Goal: Task Accomplishment & Management: Use online tool/utility

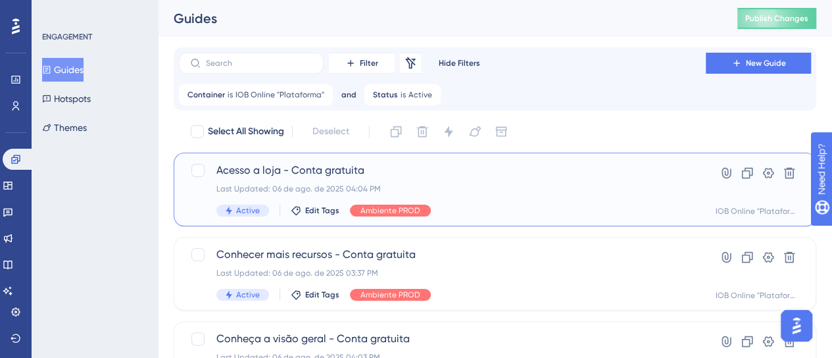
click at [319, 184] on div "Last Updated: 06 de ago. de 2025 04:04 PM" at bounding box center [443, 189] width 452 height 11
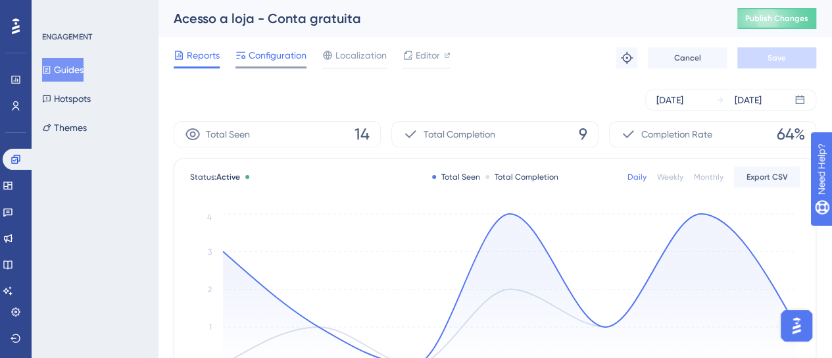
click at [280, 63] on span "Configuration" at bounding box center [278, 55] width 58 height 16
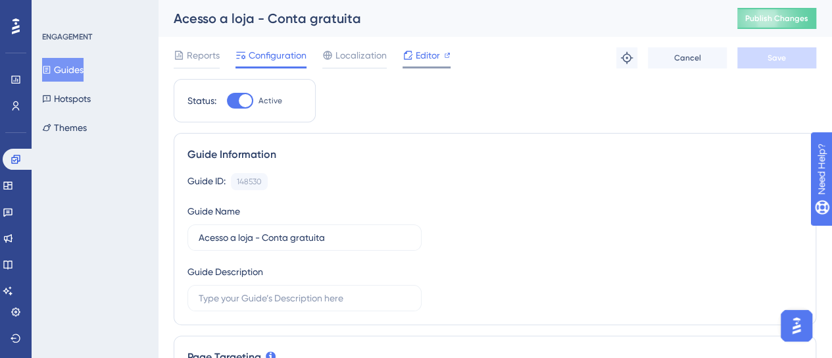
click at [425, 56] on span "Editor" at bounding box center [428, 55] width 24 height 16
click at [63, 61] on button "Guides" at bounding box center [62, 70] width 41 height 24
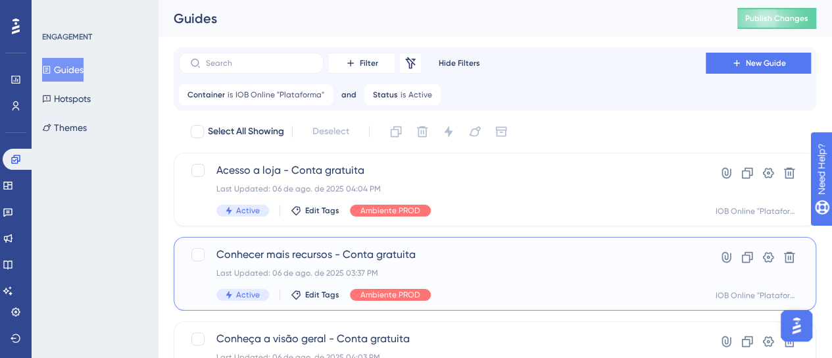
drag, startPoint x: 417, startPoint y: 268, endPoint x: 496, endPoint y: 26, distance: 255.3
click at [418, 268] on div "Last Updated: 06 de ago. de 2025 03:37 PM" at bounding box center [443, 273] width 452 height 11
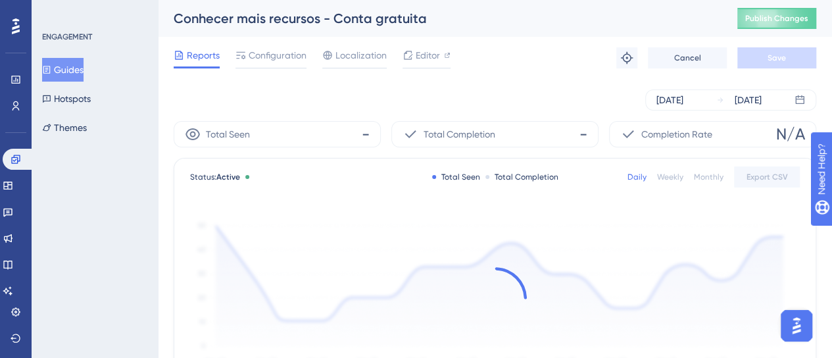
drag, startPoint x: 191, startPoint y: 36, endPoint x: 154, endPoint y: 36, distance: 36.9
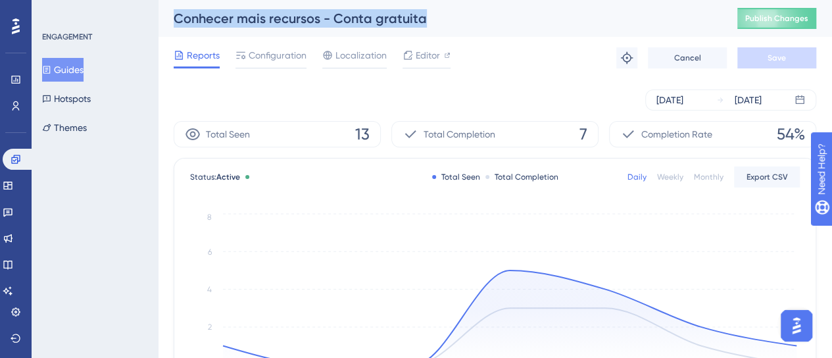
click at [64, 65] on button "Guides" at bounding box center [62, 70] width 41 height 24
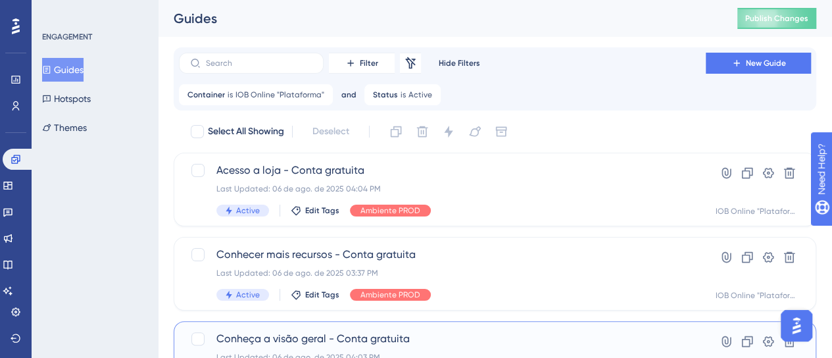
click at [317, 331] on span "Conheça a visão geral - Conta gratuita" at bounding box center [443, 339] width 452 height 16
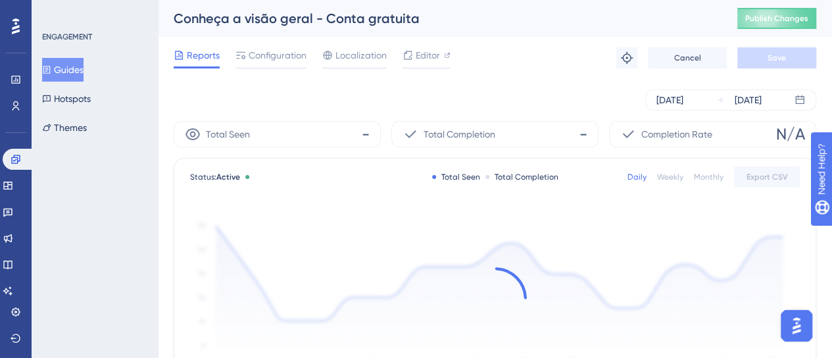
click at [362, 24] on div "Conheça a visão geral - Conta gratuita" at bounding box center [439, 18] width 531 height 18
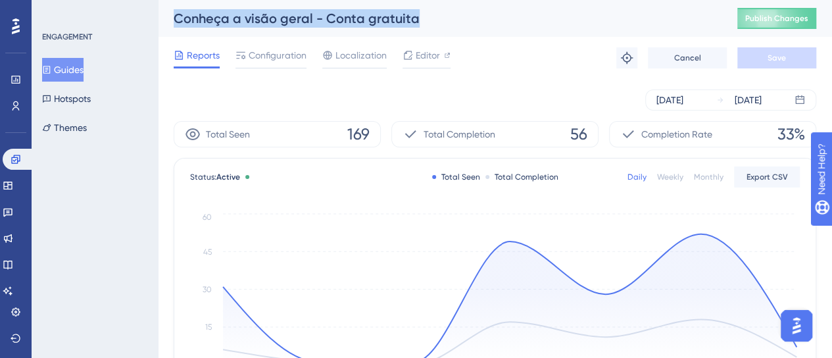
click at [79, 70] on button "Guides" at bounding box center [62, 70] width 41 height 24
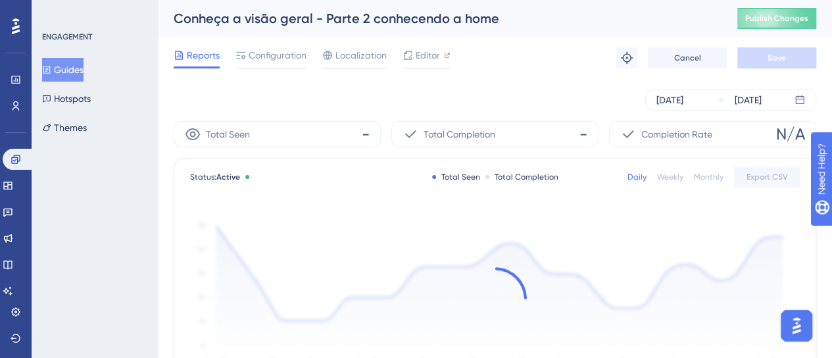
click at [338, 23] on div "Conheça a visão geral - Parte 2 conhecendo a home" at bounding box center [439, 18] width 531 height 18
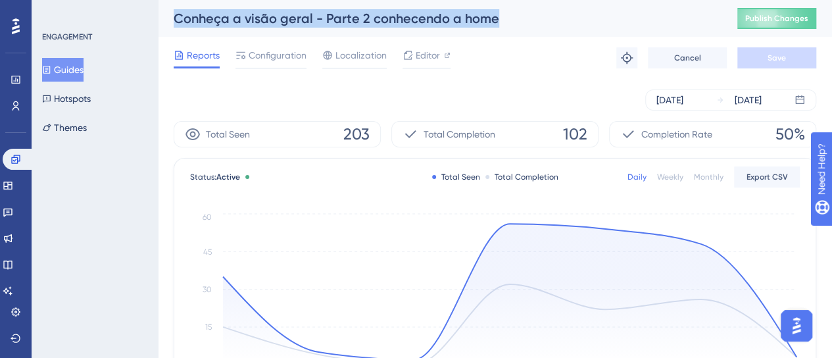
click at [84, 72] on button "Guides" at bounding box center [62, 70] width 41 height 24
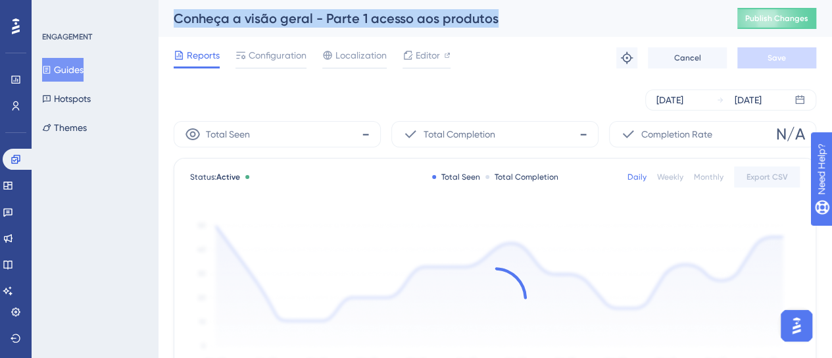
click at [309, 26] on div "Conheça a visão geral - Parte 1 acesso aos produtos" at bounding box center [439, 18] width 531 height 18
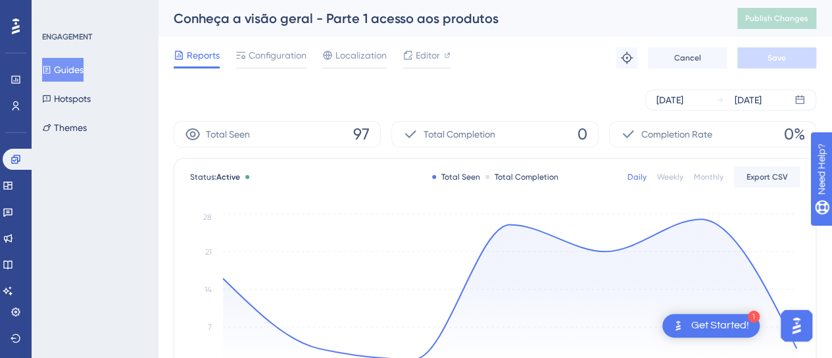
click at [68, 66] on button "Guides" at bounding box center [62, 70] width 41 height 24
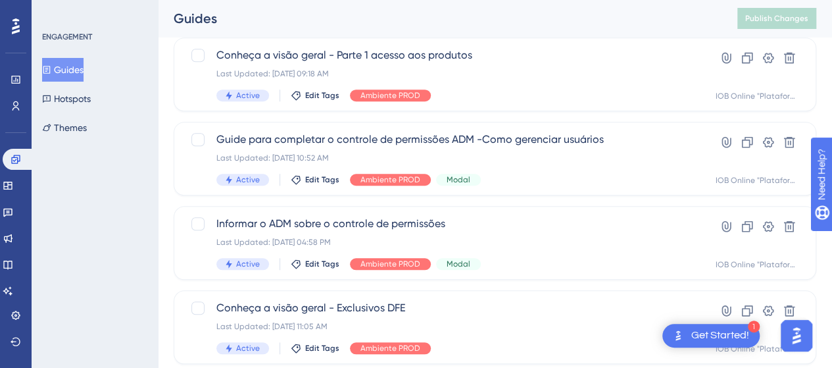
scroll to position [526, 0]
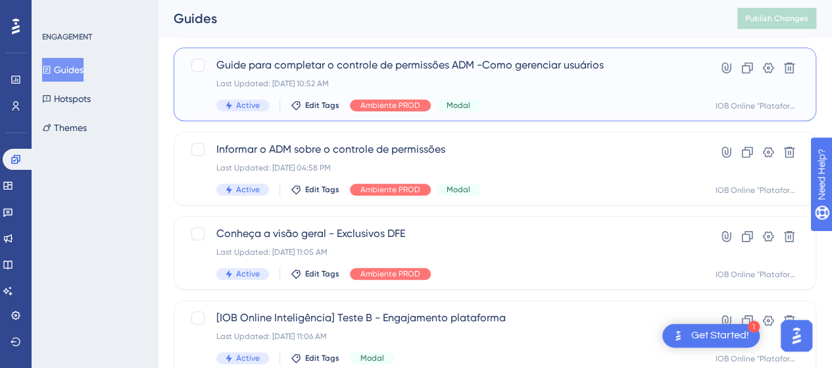
click at [484, 96] on div "Guide para completar o controle de permissões ADM -Como gerenciar usuários Last…" at bounding box center [443, 84] width 452 height 54
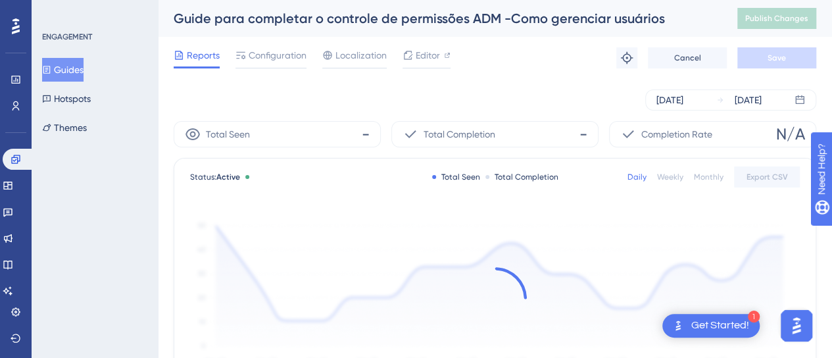
click at [303, 16] on div "Guide para completar o controle de permissões ADM -Como gerenciar usuários" at bounding box center [439, 18] width 531 height 18
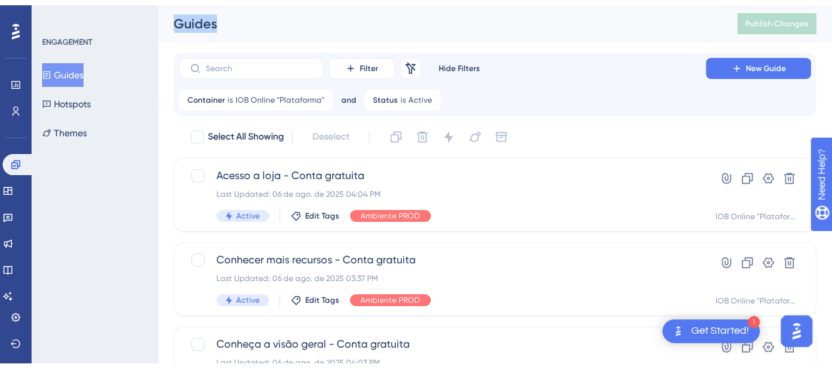
scroll to position [526, 0]
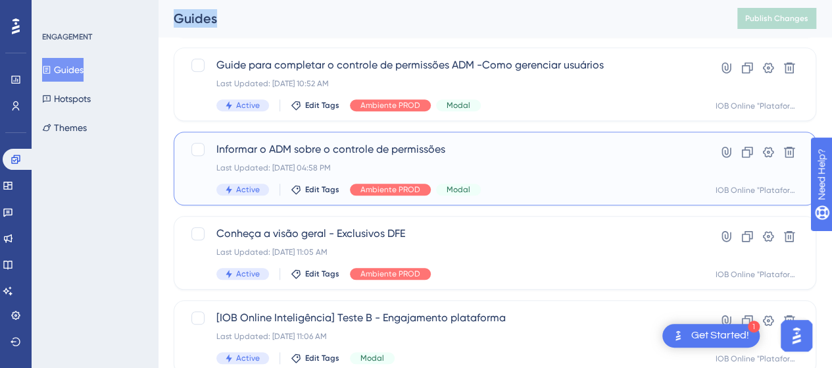
click at [440, 141] on div "Informar o ADM sobre o controle de permissões Last Updated: 04 de jun. de 2025 …" at bounding box center [443, 168] width 452 height 54
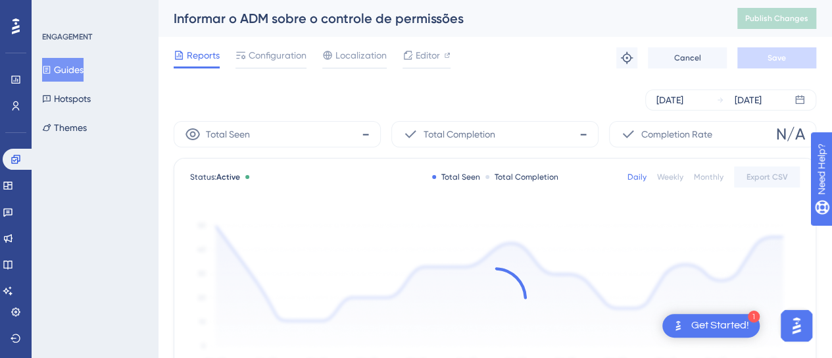
click at [345, 25] on div "Informar o ADM sobre o controle de permissões" at bounding box center [439, 18] width 531 height 18
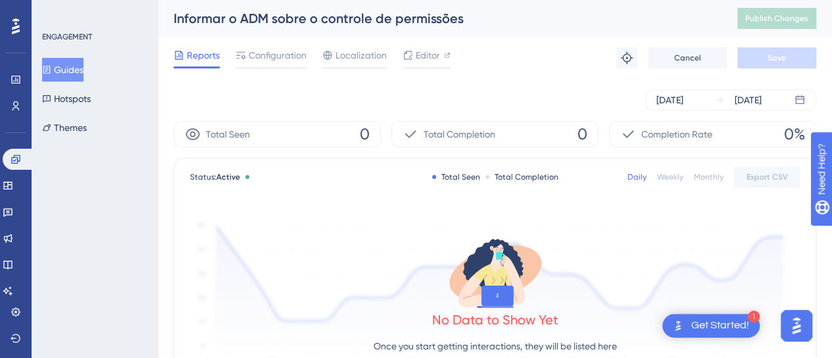
click at [337, 15] on div "Informar o ADM sobre o controle de permissões" at bounding box center [439, 18] width 531 height 18
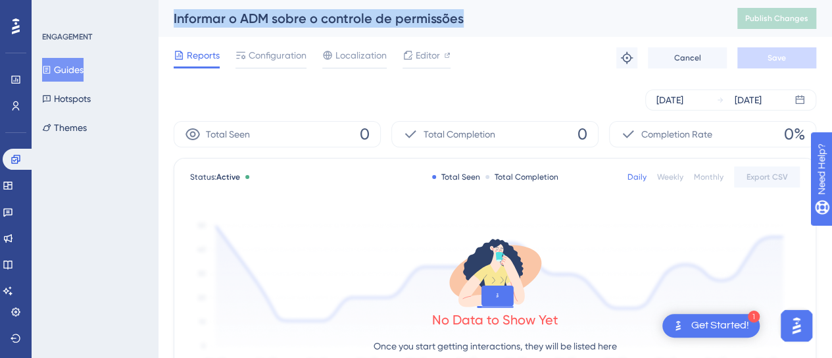
click at [337, 15] on div "Informar o ADM sobre o controle de permissões" at bounding box center [439, 18] width 531 height 18
copy div "Informar o ADM sobre o controle de permissões"
click at [84, 74] on button "Guides" at bounding box center [62, 70] width 41 height 24
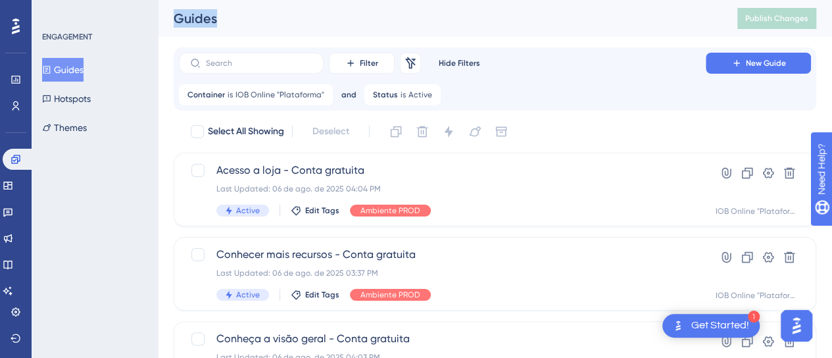
click at [240, 36] on div "Guides Publish Changes" at bounding box center [495, 18] width 675 height 37
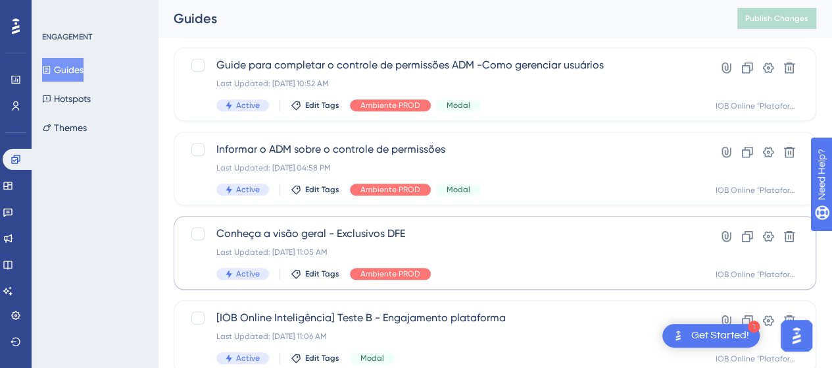
scroll to position [592, 0]
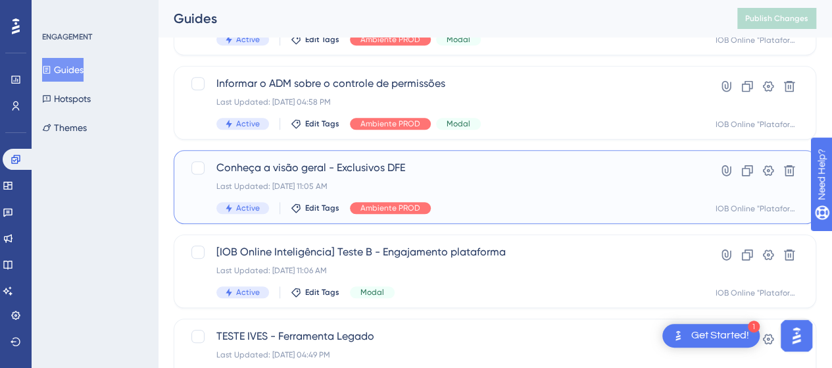
click at [466, 176] on div "Conheça a visão geral - Exclusivos DFE Last Updated: 22 de jul. de 2025 11:05 A…" at bounding box center [443, 187] width 452 height 54
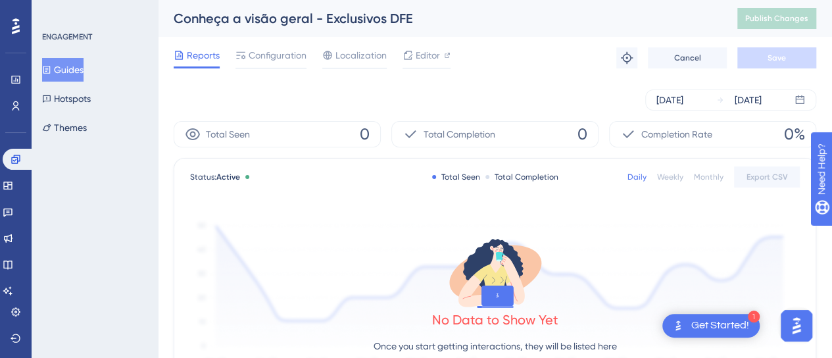
click at [284, 23] on div "Conheça a visão geral - Exclusivos DFE" at bounding box center [439, 18] width 531 height 18
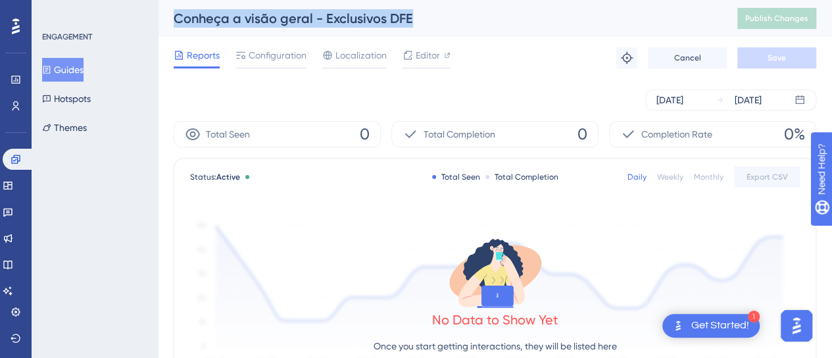
click at [284, 23] on div "Conheça a visão geral - Exclusivos DFE" at bounding box center [439, 18] width 531 height 18
copy div "Conheça a visão geral - Exclusivos DFE"
click at [61, 68] on button "Guides" at bounding box center [62, 70] width 41 height 24
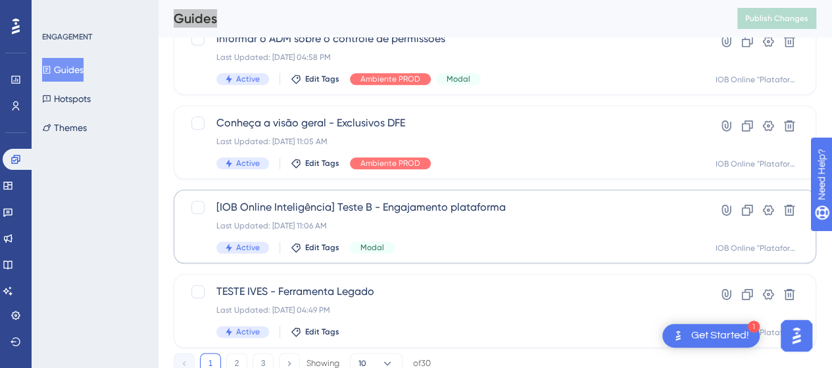
scroll to position [658, 0]
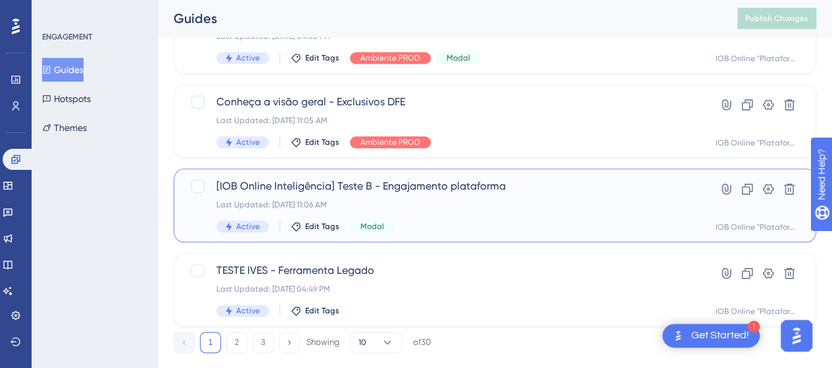
click at [413, 215] on div "[IOB Online Inteligência] Teste B - Engajamento plataforma Last Updated: 22 de …" at bounding box center [443, 205] width 452 height 54
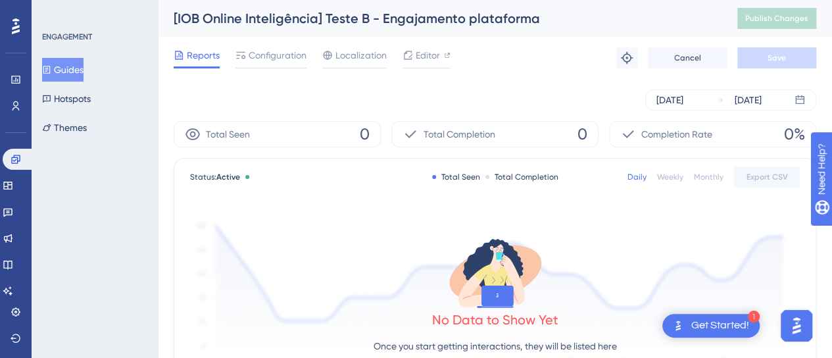
click at [333, 19] on div "[IOB Online Inteligência] Teste B - Engajamento plataforma" at bounding box center [439, 18] width 531 height 18
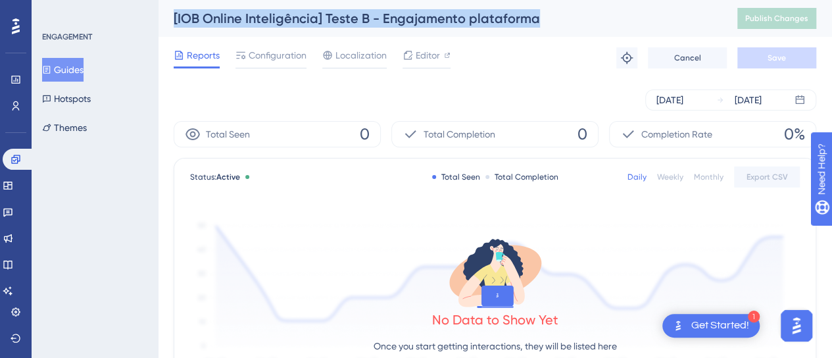
click at [333, 19] on div "[IOB Online Inteligência] Teste B - Engajamento plataforma" at bounding box center [439, 18] width 531 height 18
copy div "[IOB Online Inteligência] Teste B - Engajamento plataforma"
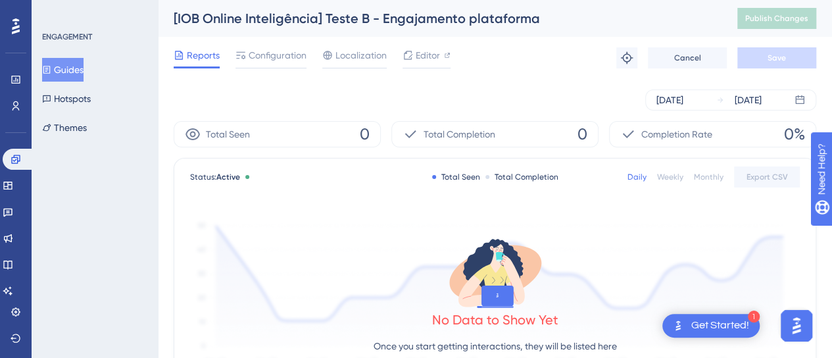
click at [292, 97] on div "Aug 15 2025 Aug 21 2025" at bounding box center [495, 99] width 643 height 21
click at [78, 64] on button "Guides" at bounding box center [62, 70] width 41 height 24
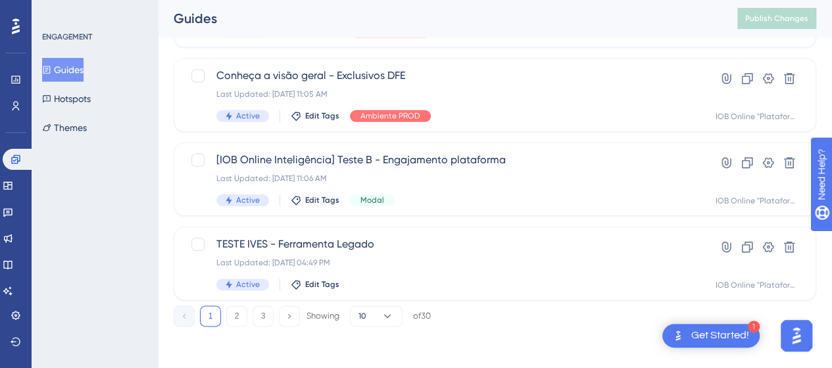
scroll to position [675, 0]
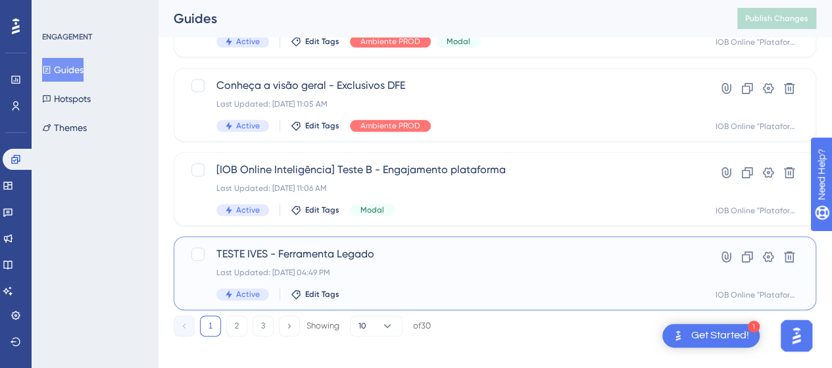
click at [409, 268] on div "Last Updated: 26 de mar. de 2025 04:49 PM" at bounding box center [443, 272] width 452 height 11
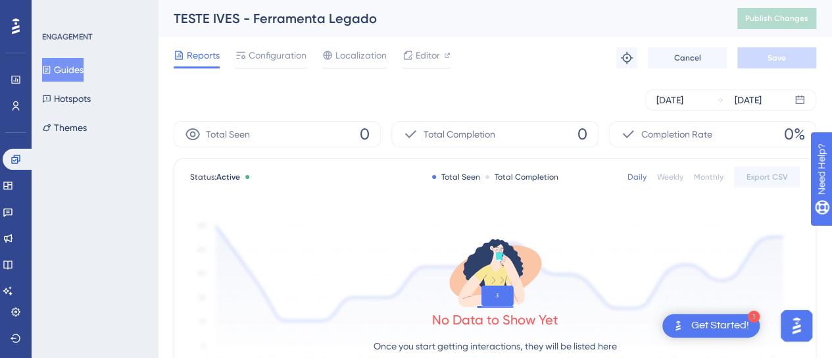
click at [59, 70] on button "Guides" at bounding box center [62, 70] width 41 height 24
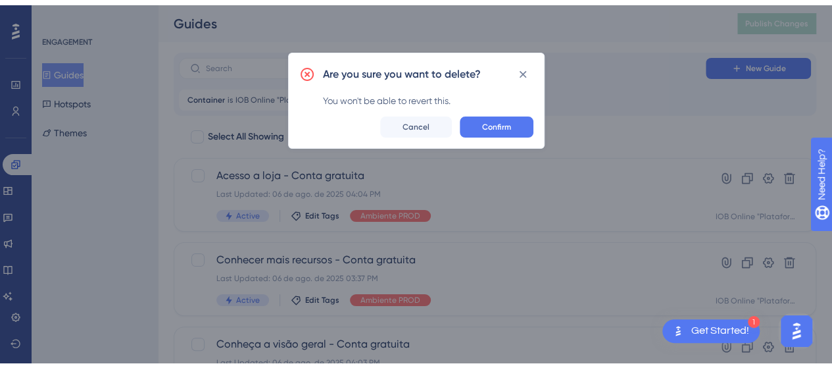
scroll to position [684, 0]
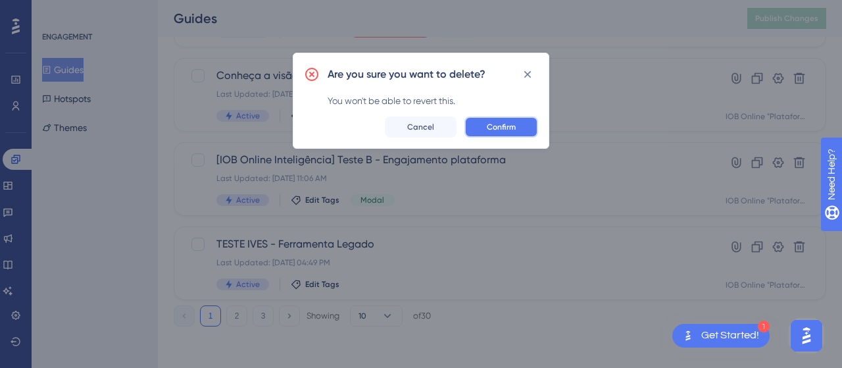
click at [516, 132] on button "Confirm" at bounding box center [502, 126] width 74 height 21
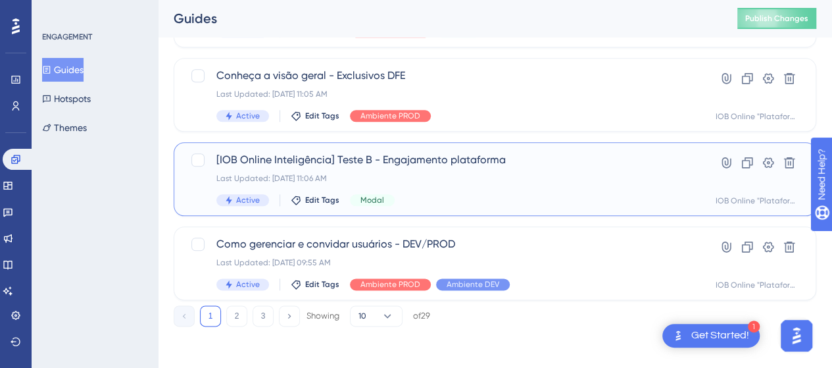
click at [454, 183] on div "[IOB Online Inteligência] Teste B - Engajamento plataforma Last Updated: 22 de …" at bounding box center [443, 179] width 452 height 54
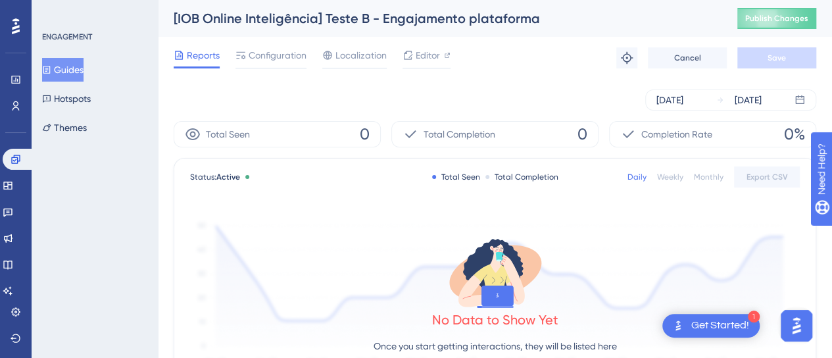
click at [275, 60] on span "Configuration" at bounding box center [278, 55] width 58 height 16
click at [266, 68] on div "Reports Configuration Localization Editor Troubleshoot Cancel Save" at bounding box center [495, 58] width 643 height 42
click at [268, 59] on span "Configuration" at bounding box center [278, 55] width 58 height 16
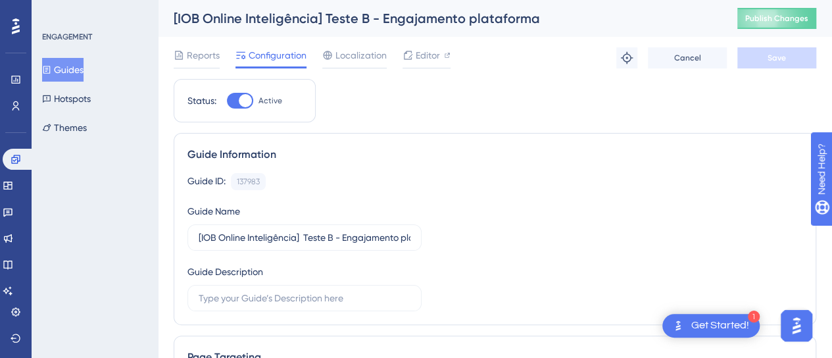
click at [238, 101] on div at bounding box center [240, 101] width 26 height 16
click at [227, 101] on input "Active" at bounding box center [226, 101] width 1 height 1
checkbox input "false"
click at [767, 55] on button "Save" at bounding box center [777, 57] width 79 height 21
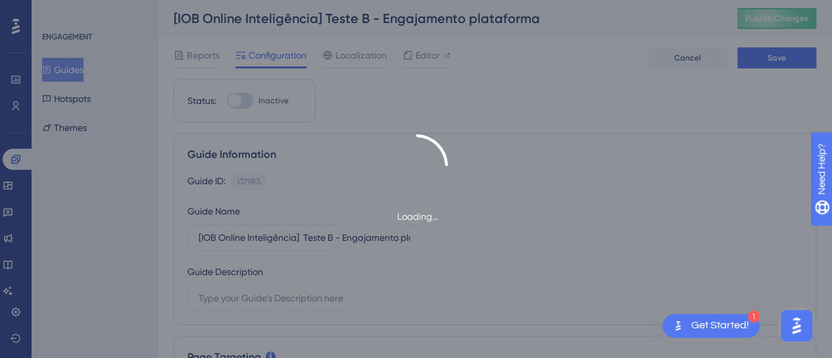
click at [82, 70] on div "Loading..." at bounding box center [416, 179] width 832 height 358
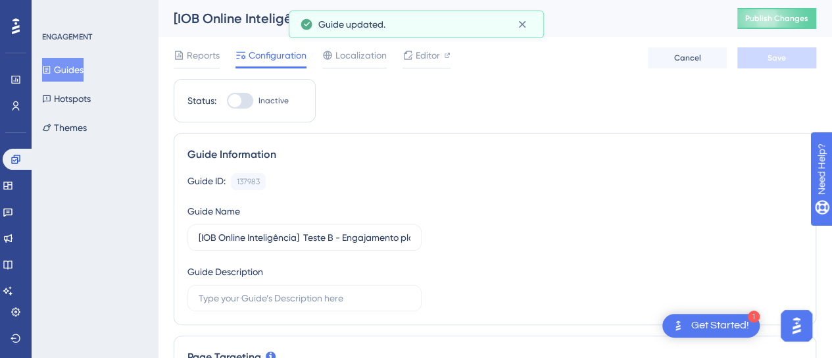
click at [78, 70] on button "Guides" at bounding box center [62, 70] width 41 height 24
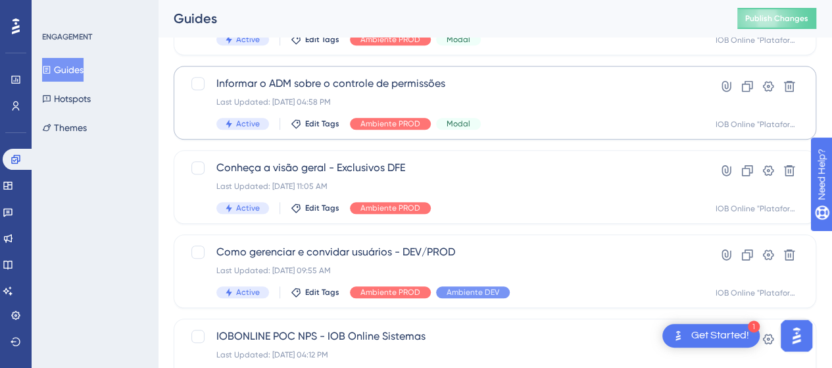
scroll to position [684, 0]
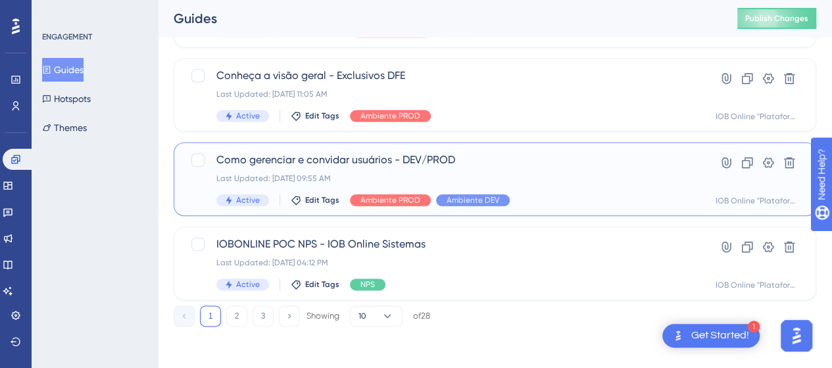
click at [523, 159] on span "Como gerenciar e convidar usuários - DEV/PROD" at bounding box center [443, 160] width 452 height 16
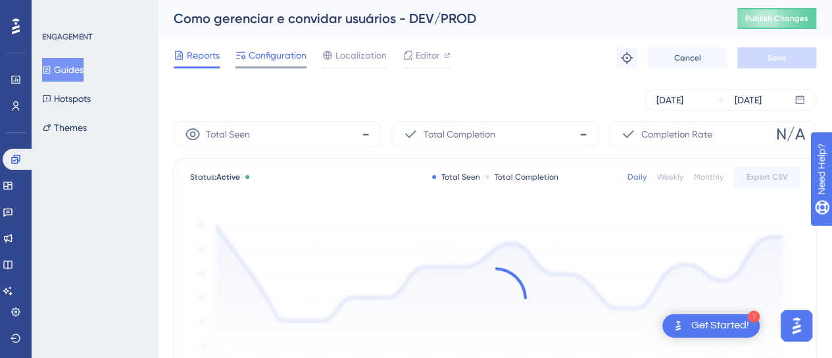
click at [280, 59] on span "Configuration" at bounding box center [278, 55] width 58 height 16
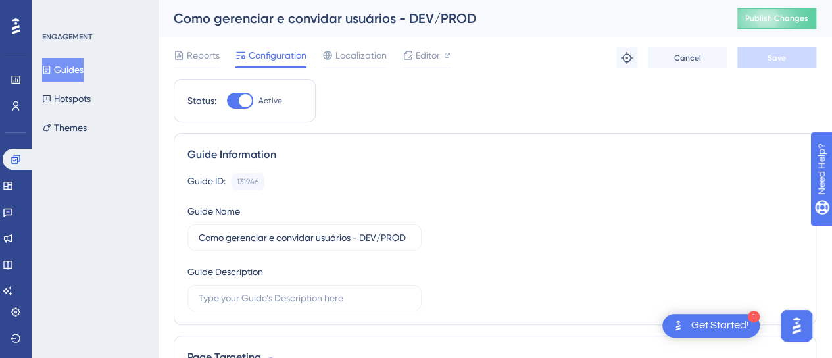
click at [271, 19] on div "Como gerenciar e convidar usuários - DEV/PROD" at bounding box center [439, 18] width 531 height 18
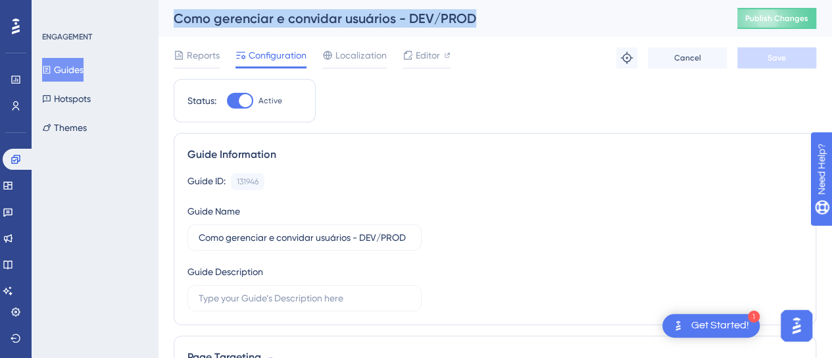
click at [271, 19] on div "Como gerenciar e convidar usuários - DEV/PROD" at bounding box center [439, 18] width 531 height 18
copy div "Como gerenciar e convidar usuários - DEV/PROD"
click at [70, 72] on button "Guides" at bounding box center [62, 70] width 41 height 24
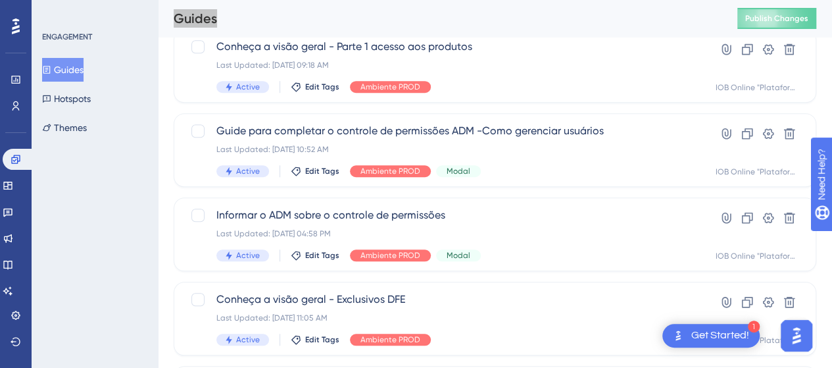
scroll to position [684, 0]
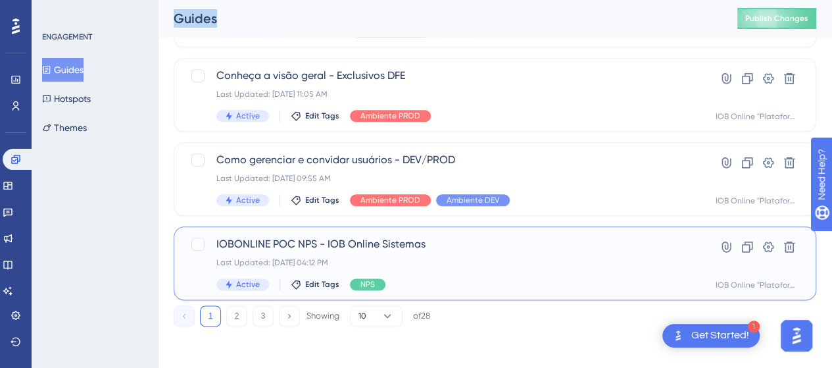
click at [470, 250] on span "IOBONLINE POC NPS - IOB Online Sistemas" at bounding box center [443, 244] width 452 height 16
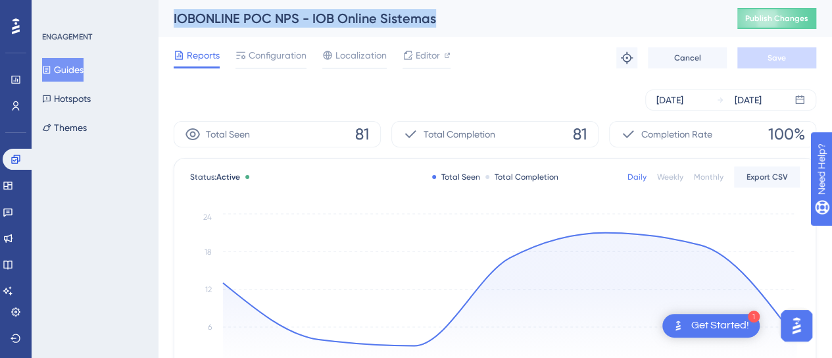
click at [84, 68] on button "Guides" at bounding box center [62, 70] width 41 height 24
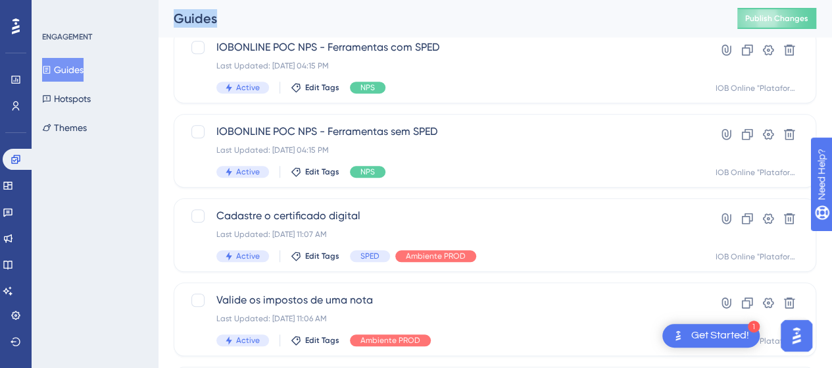
scroll to position [526, 0]
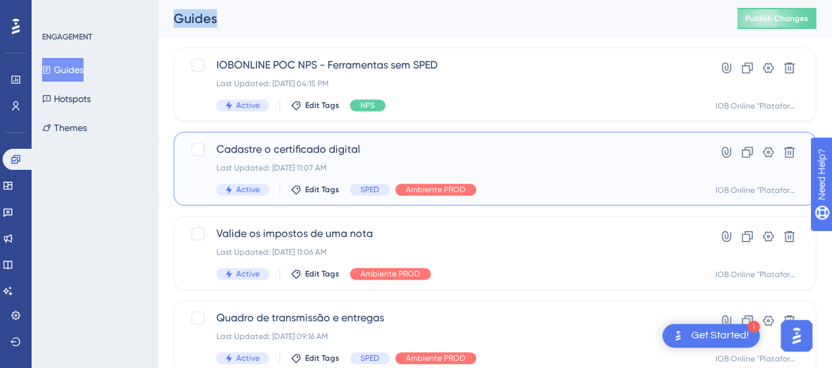
click at [544, 165] on div "Last Updated: 22 de jul. de 2025 11:07 AM" at bounding box center [443, 168] width 452 height 11
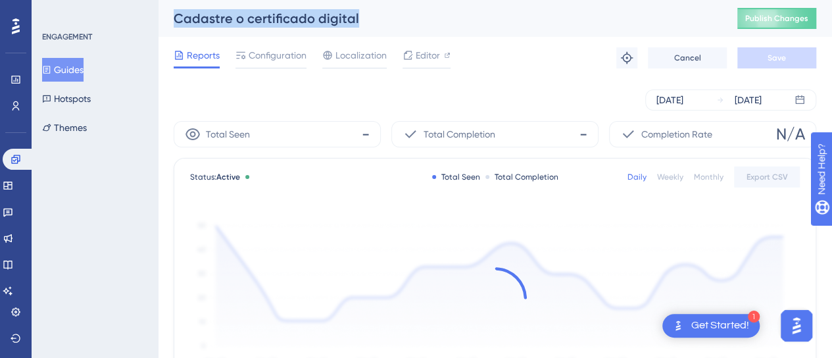
click at [232, 20] on div "Cadastre o certificado digital" at bounding box center [439, 18] width 531 height 18
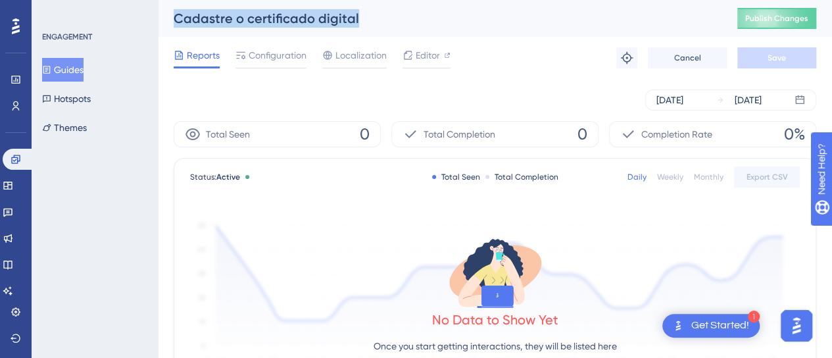
click at [70, 73] on button "Guides" at bounding box center [62, 70] width 41 height 24
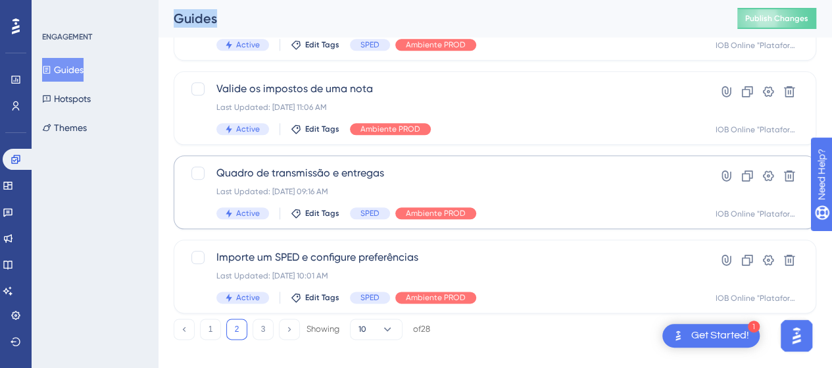
scroll to position [684, 0]
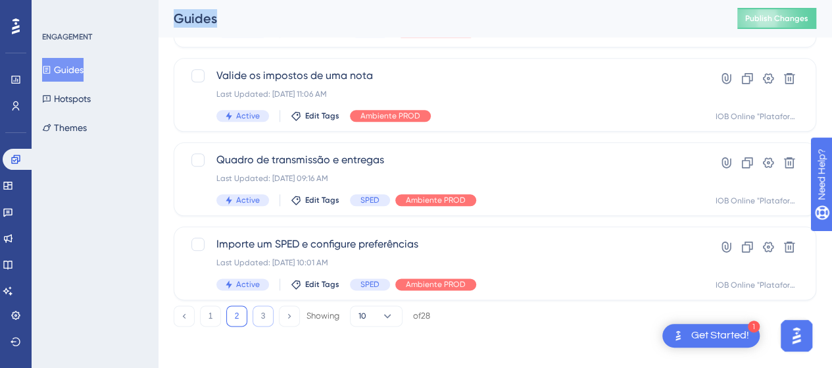
click at [261, 320] on button "3" at bounding box center [263, 315] width 21 height 21
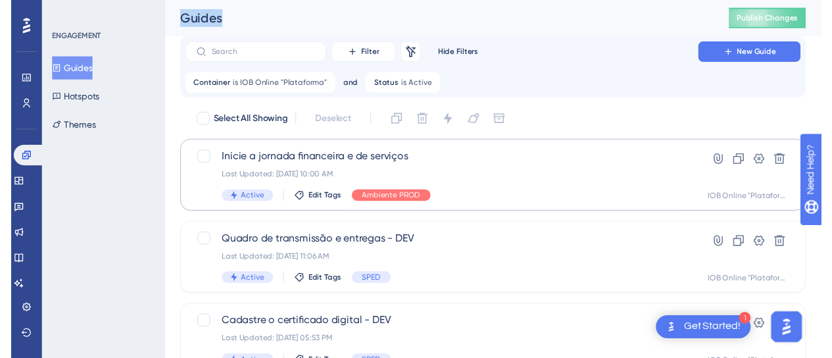
scroll to position [0, 0]
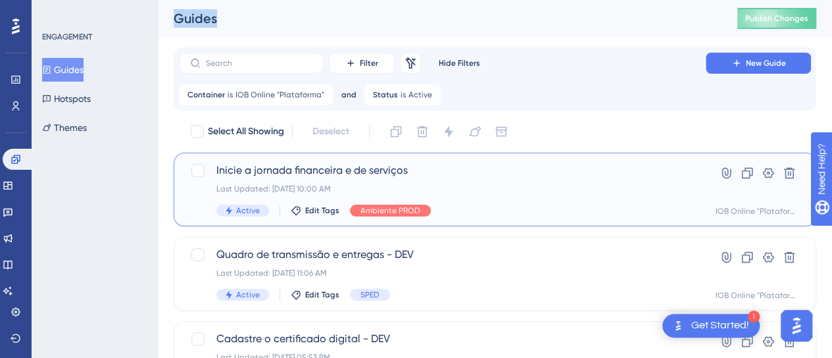
click at [441, 177] on span "Inicie a jornada financeira e de serviços" at bounding box center [443, 171] width 452 height 16
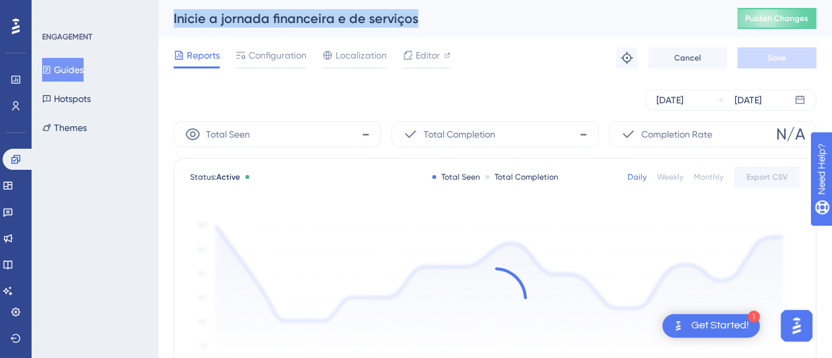
click at [291, 18] on div "Inicie a jornada financeira e de serviços" at bounding box center [439, 18] width 531 height 18
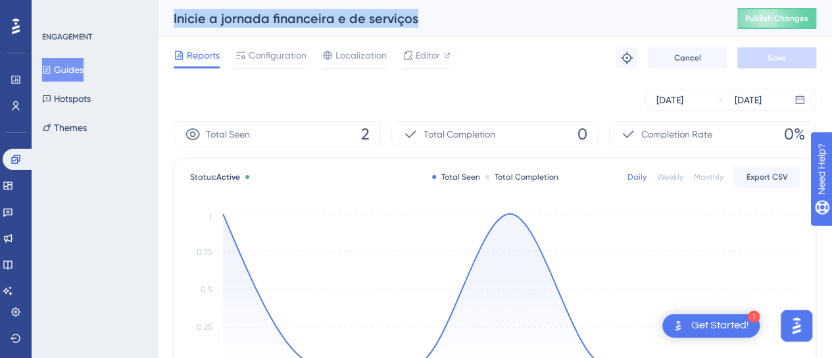
click at [76, 74] on button "Guides" at bounding box center [62, 70] width 41 height 24
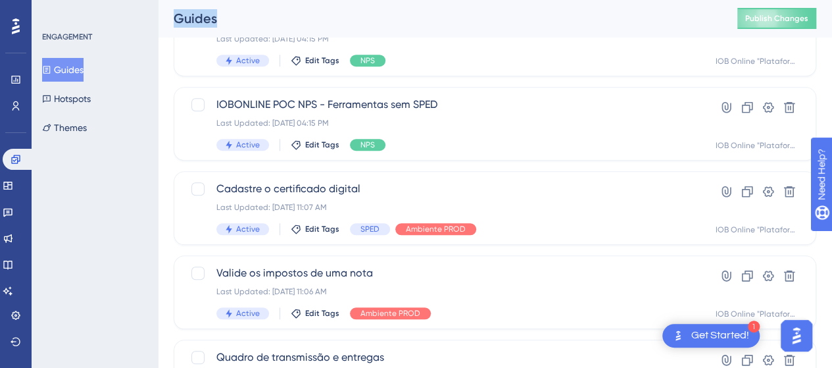
scroll to position [684, 0]
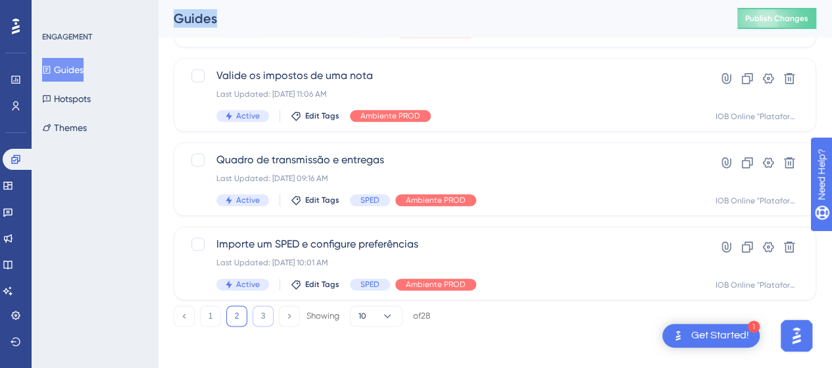
click at [257, 322] on button "3" at bounding box center [263, 315] width 21 height 21
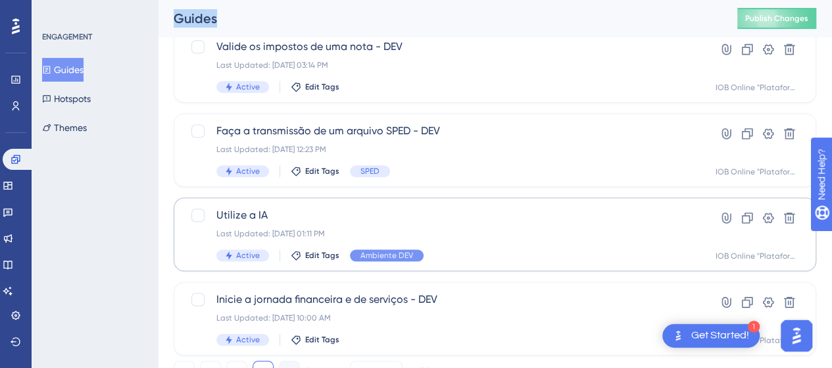
scroll to position [516, 0]
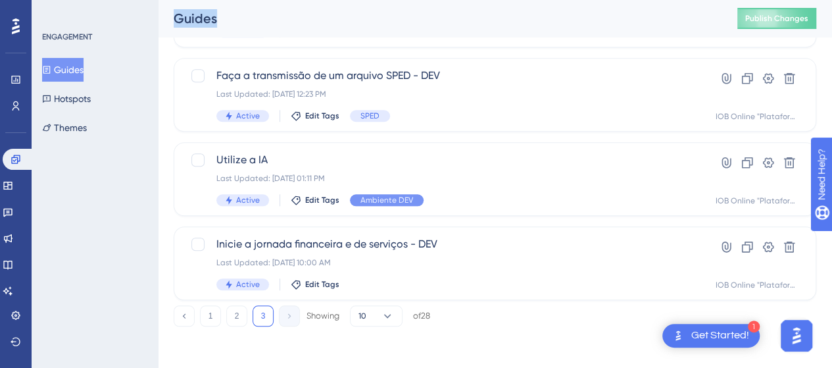
click at [258, 319] on button "3" at bounding box center [263, 315] width 21 height 21
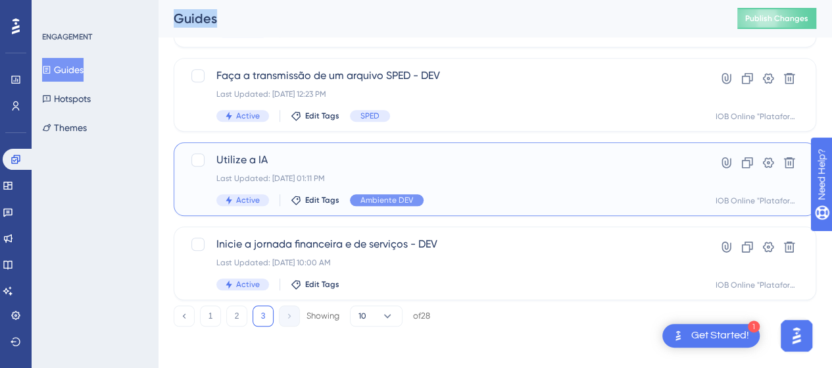
click at [478, 182] on div "Last Updated: 29 de out. de 2024 01:11 PM" at bounding box center [443, 178] width 452 height 11
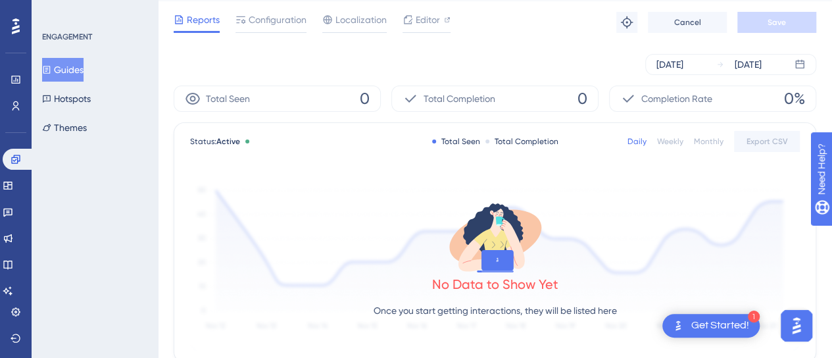
scroll to position [66, 0]
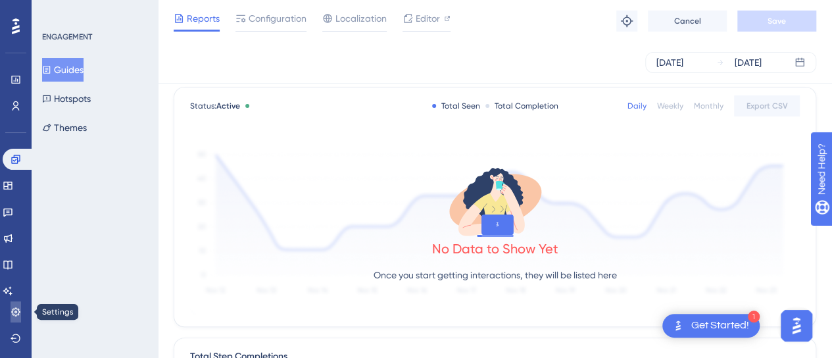
click at [13, 317] on icon at bounding box center [16, 312] width 11 height 11
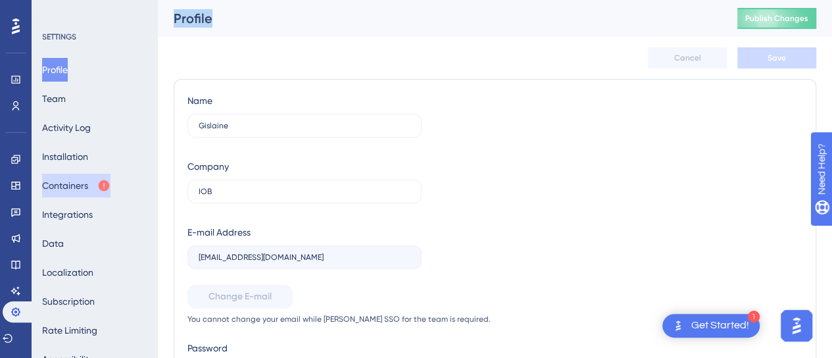
click at [69, 191] on button "Containers" at bounding box center [76, 186] width 68 height 24
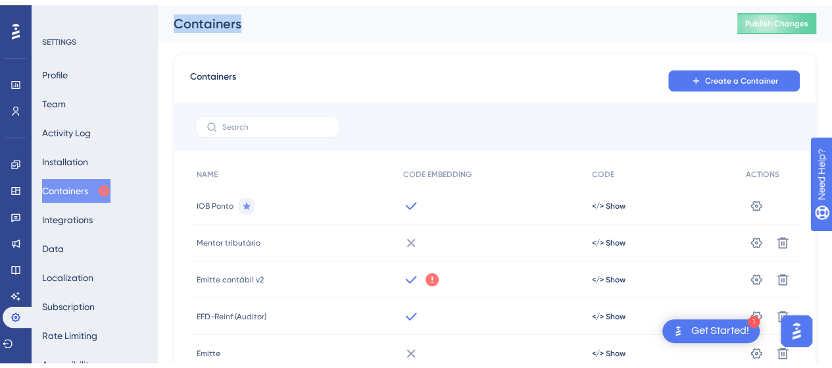
scroll to position [66, 0]
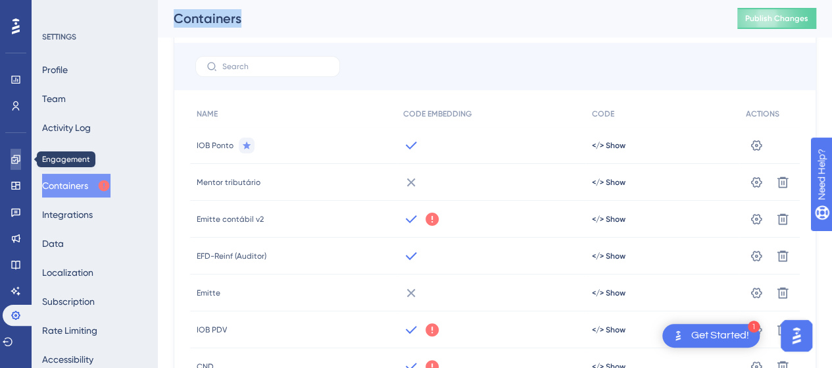
click at [18, 161] on icon at bounding box center [15, 159] width 9 height 9
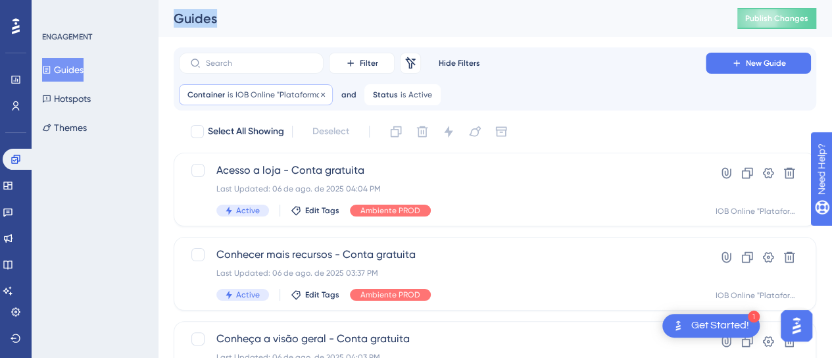
click at [319, 94] on icon at bounding box center [323, 95] width 8 height 8
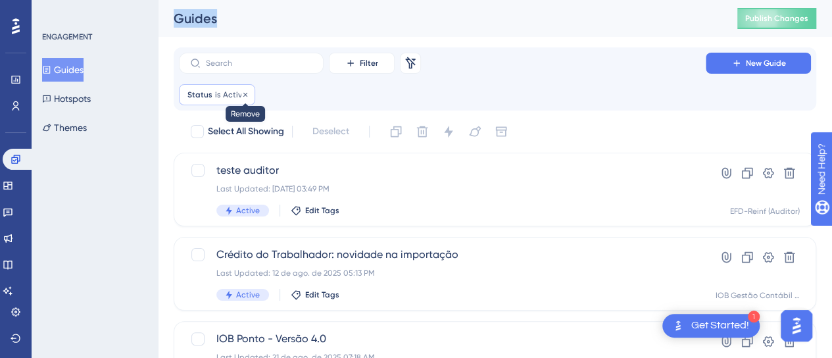
click at [242, 98] on div at bounding box center [246, 95] width 8 height 13
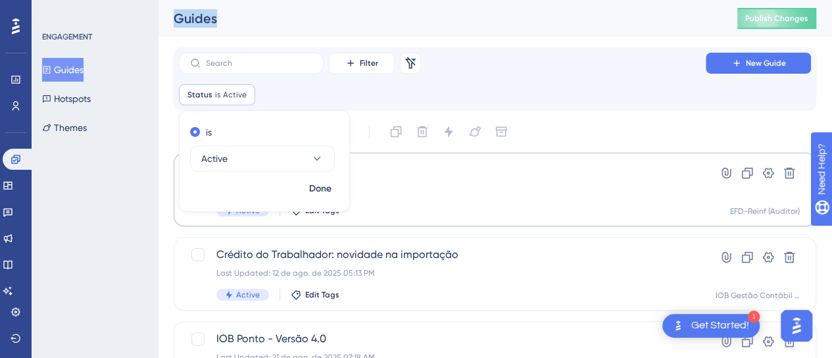
scroll to position [16, 0]
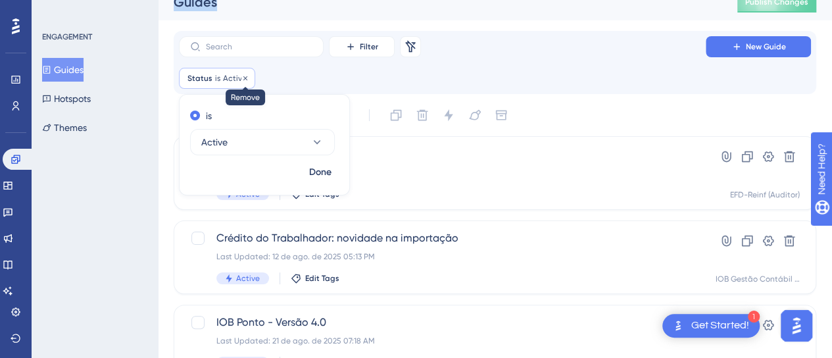
click at [243, 80] on icon at bounding box center [246, 78] width 8 height 8
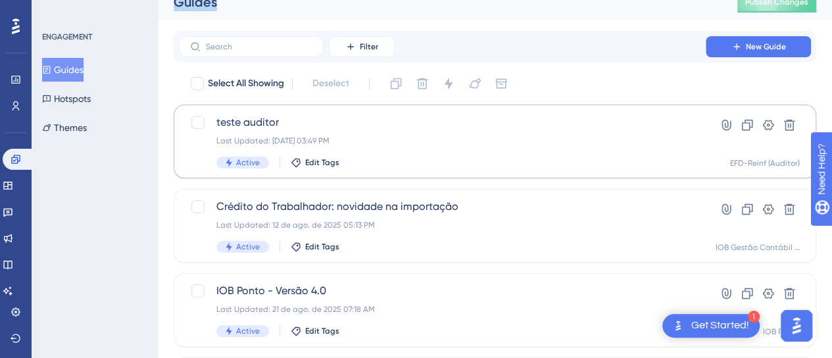
scroll to position [0, 0]
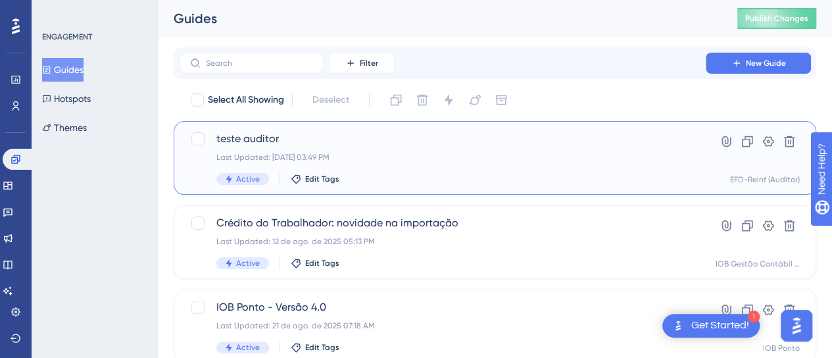
click at [484, 169] on div "teste auditor Last Updated: 19 de ago. de 2025 03:49 PM Active Edit Tags" at bounding box center [443, 158] width 452 height 54
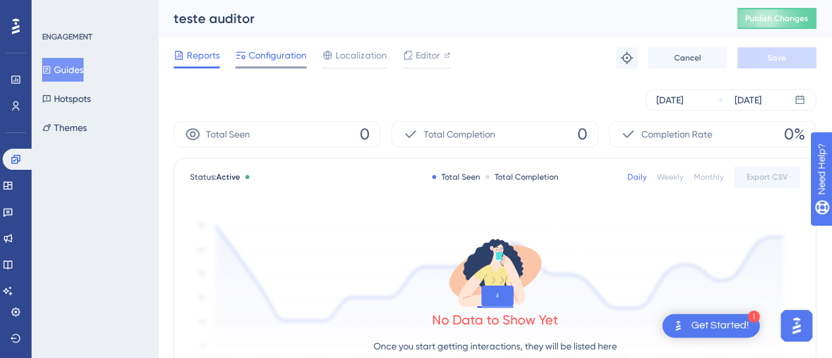
click at [280, 47] on div "Reports Configuration Localization Editor Troubleshoot Cancel Save" at bounding box center [495, 58] width 643 height 42
click at [276, 51] on span "Configuration" at bounding box center [278, 55] width 58 height 16
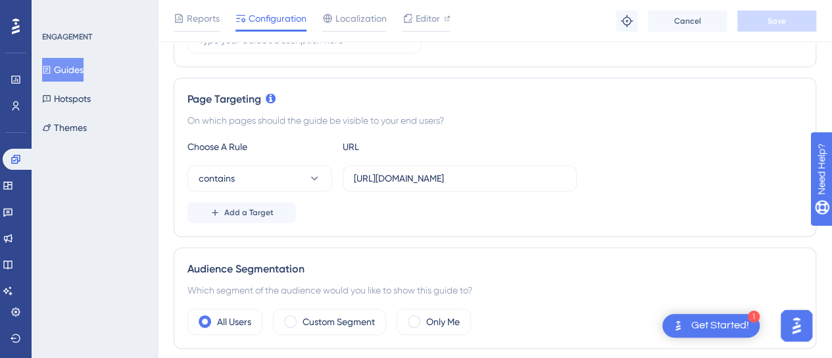
scroll to position [329, 0]
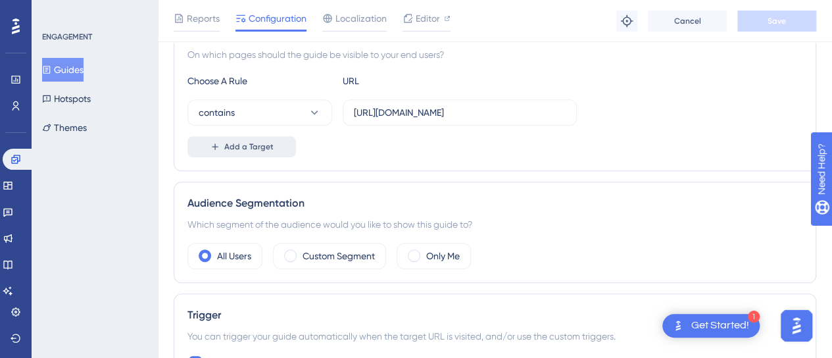
click at [255, 145] on span "Add a Target" at bounding box center [248, 146] width 49 height 11
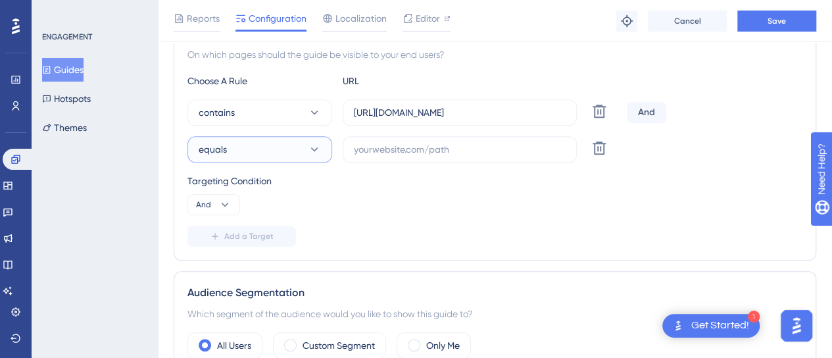
click at [236, 151] on button "equals" at bounding box center [260, 149] width 145 height 26
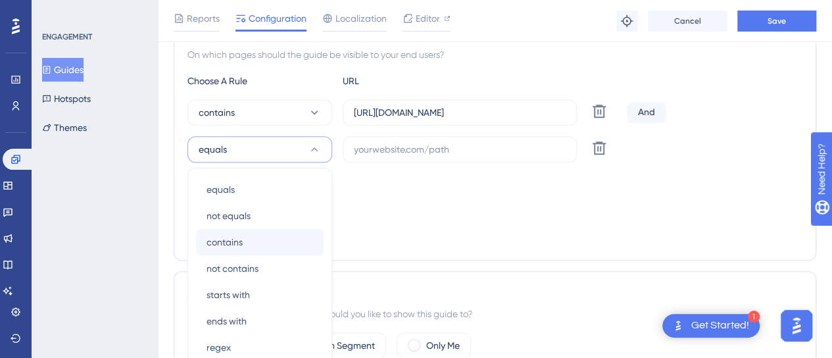
scroll to position [417, 0]
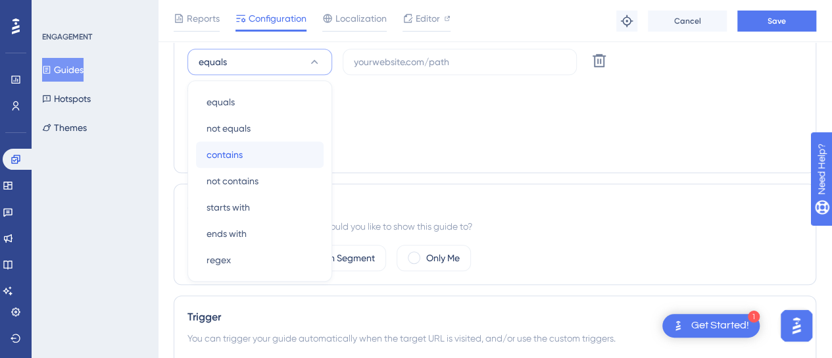
click at [246, 153] on div "contains contains" at bounding box center [260, 154] width 107 height 26
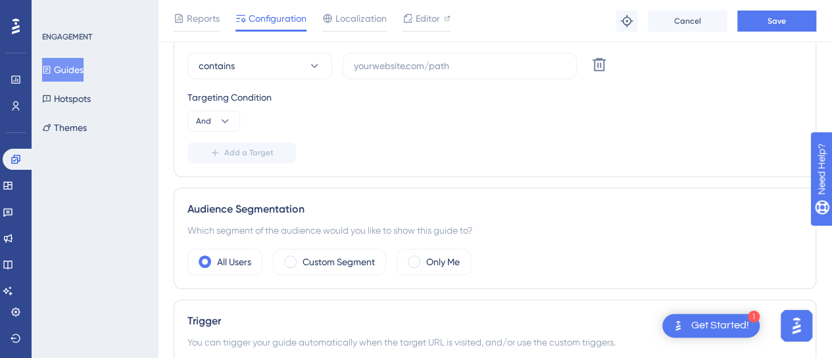
scroll to position [285, 0]
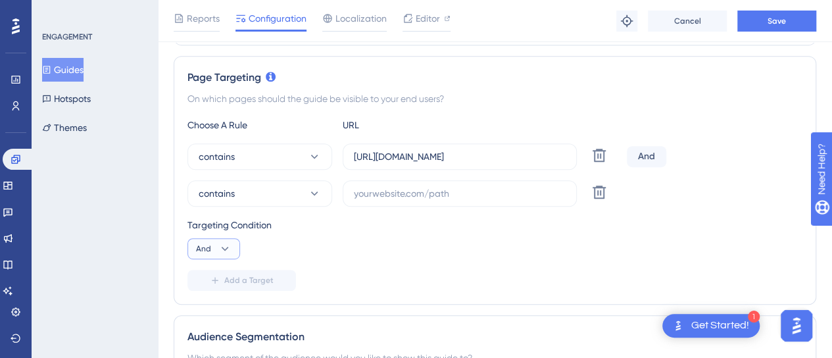
click at [193, 244] on button "And" at bounding box center [214, 248] width 53 height 21
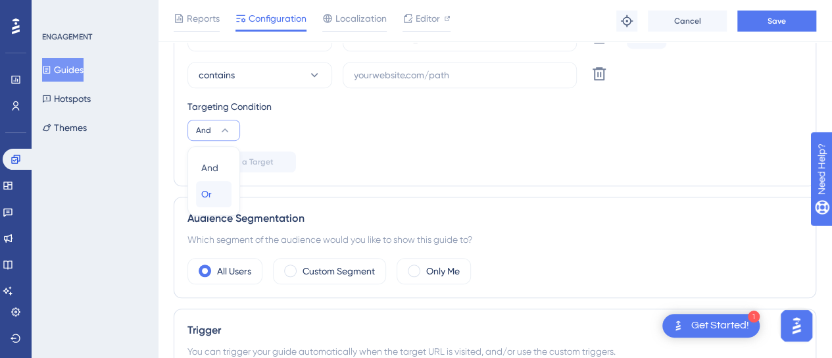
click at [209, 194] on span "Or" at bounding box center [206, 194] width 11 height 16
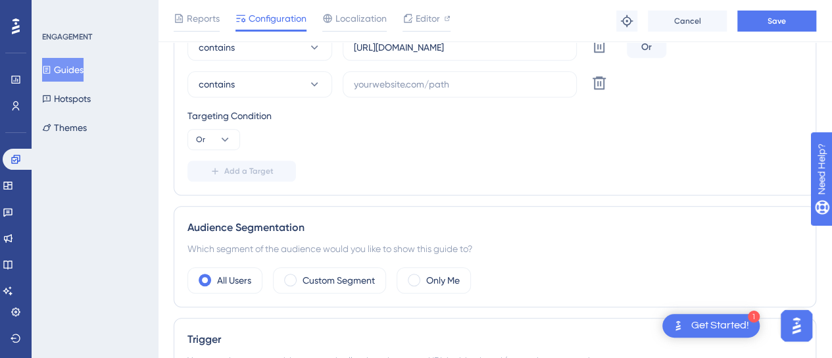
scroll to position [272, 0]
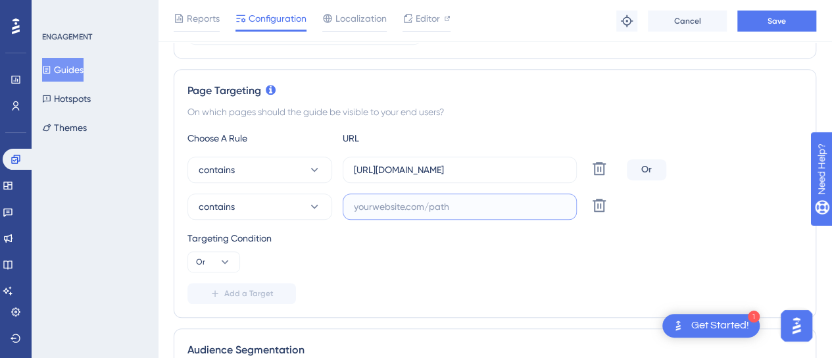
click at [388, 199] on input "text" at bounding box center [460, 206] width 212 height 14
paste input "https://dev-app.iob.com.br/app/ext/efd-reinf/"
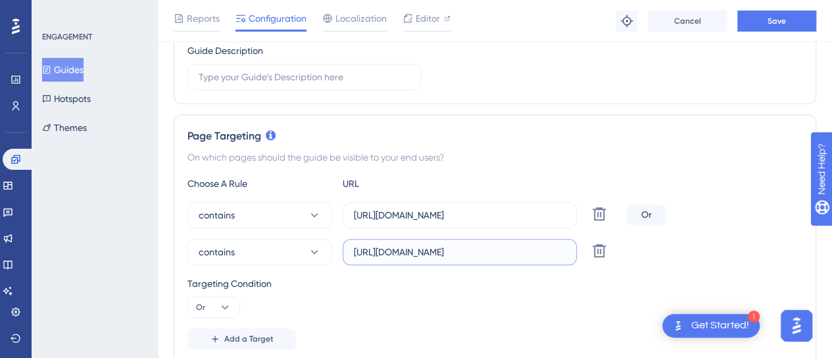
scroll to position [206, 0]
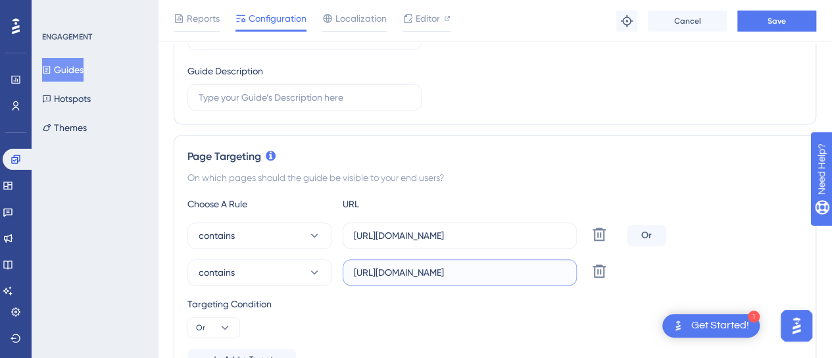
type input "https://dev-app.iob.com.br/app/ext/efd-reinf/"
click at [774, 14] on button "Save" at bounding box center [777, 21] width 79 height 21
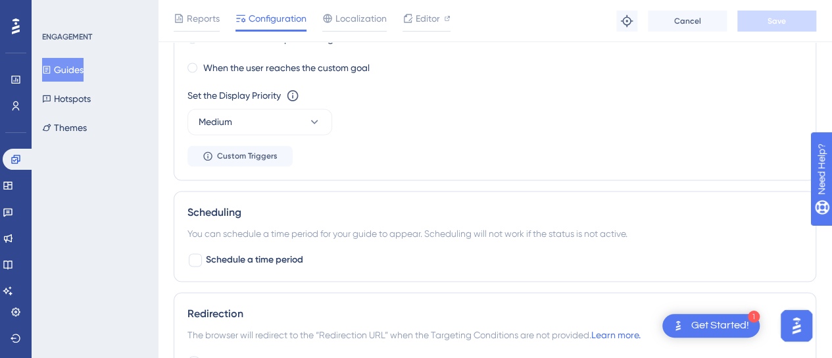
scroll to position [930, 0]
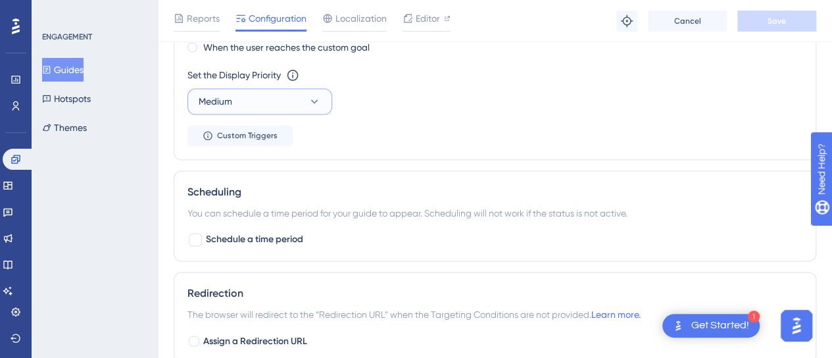
click at [231, 88] on button "Medium" at bounding box center [260, 101] width 145 height 26
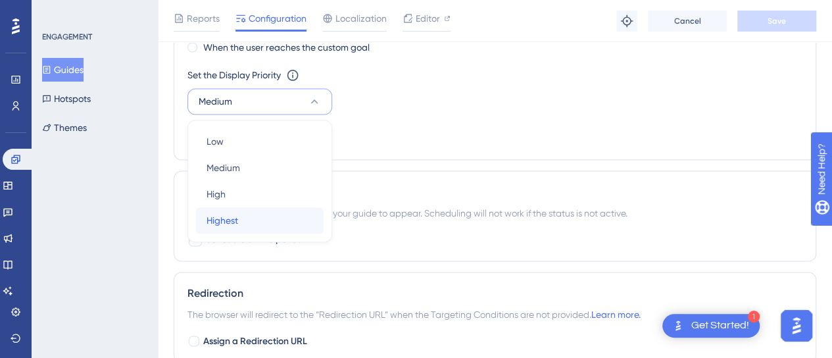
click at [274, 220] on div "Highest Highest" at bounding box center [260, 220] width 107 height 26
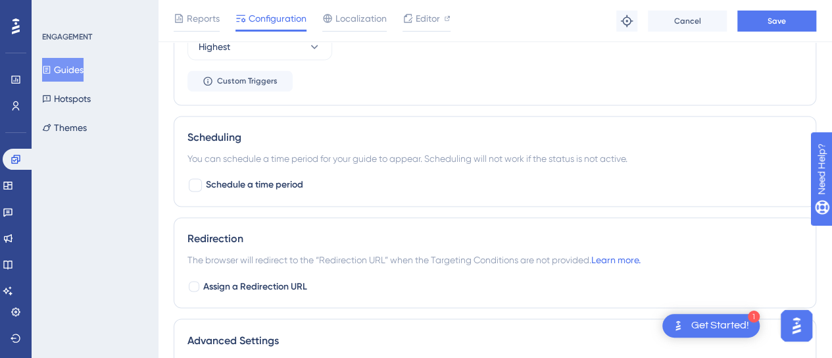
scroll to position [1061, 0]
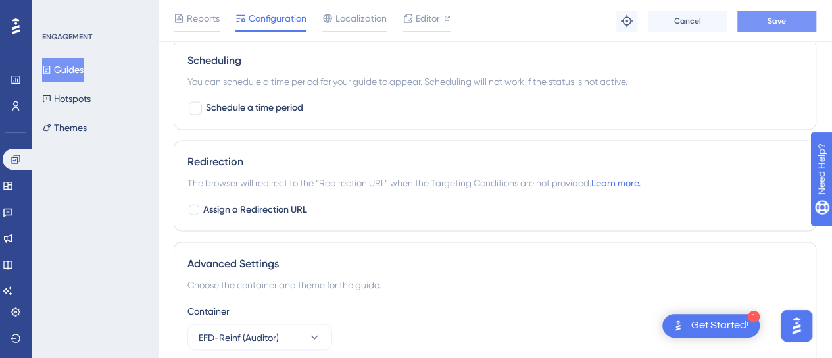
click at [774, 19] on span "Save" at bounding box center [777, 21] width 18 height 11
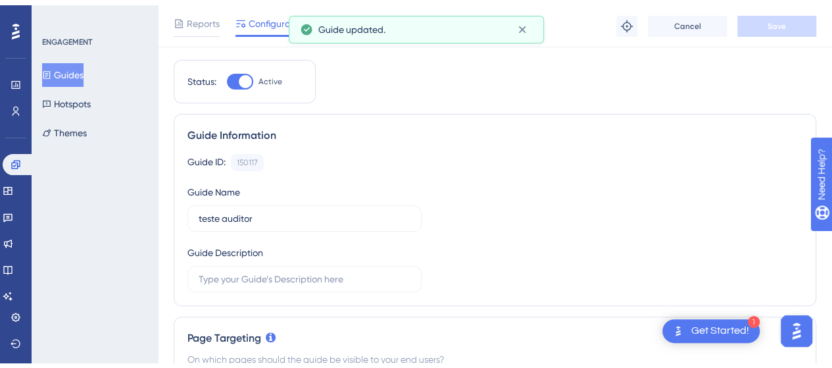
scroll to position [0, 0]
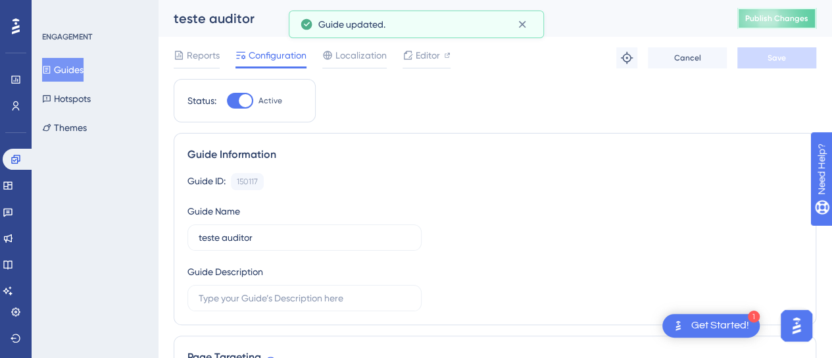
click at [798, 23] on span "Publish Changes" at bounding box center [777, 18] width 63 height 11
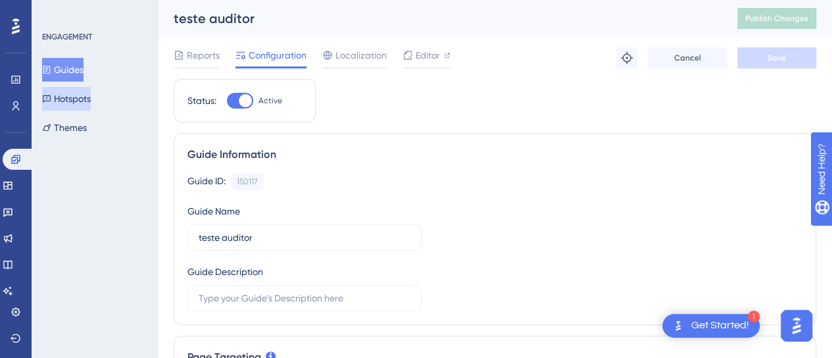
click at [70, 95] on button "Hotspots" at bounding box center [66, 99] width 49 height 24
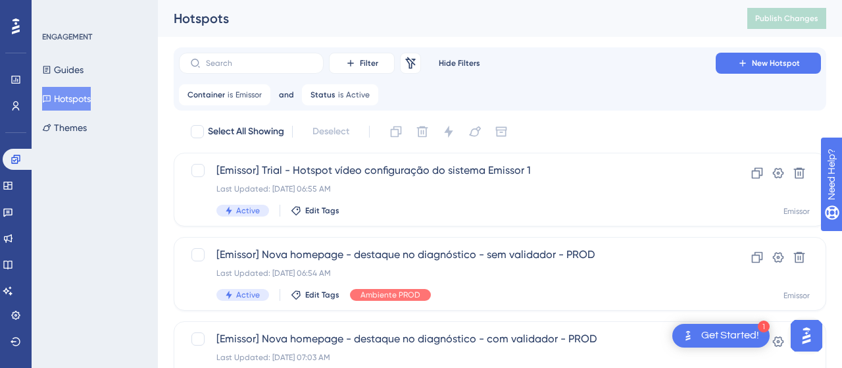
click at [365, 93] on icon at bounding box center [369, 95] width 8 height 8
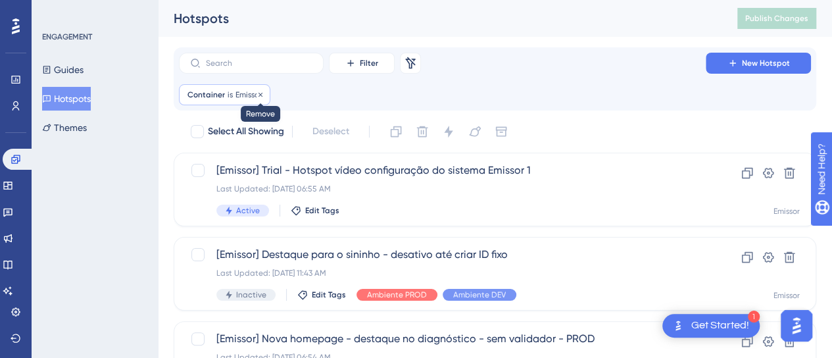
click at [262, 93] on icon at bounding box center [261, 95] width 8 height 8
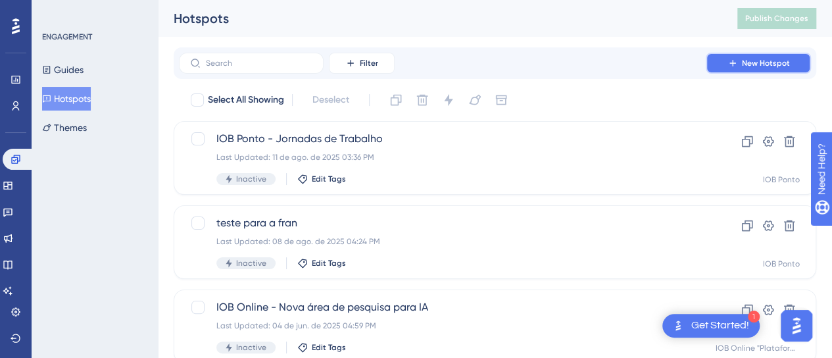
click at [772, 61] on span "New Hotspot" at bounding box center [766, 63] width 48 height 11
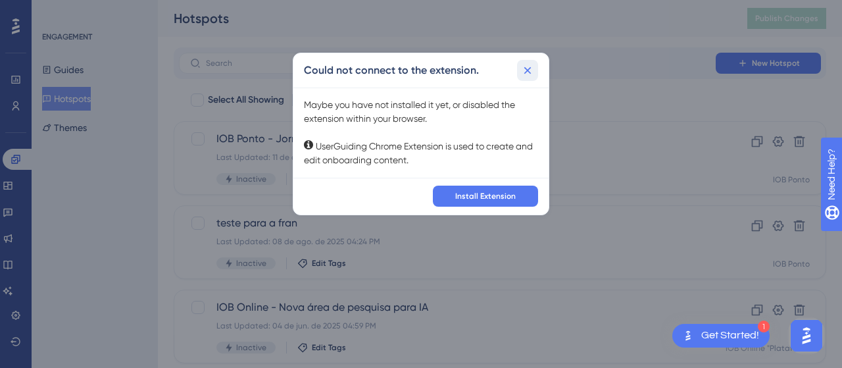
click at [535, 74] on button at bounding box center [527, 70] width 21 height 21
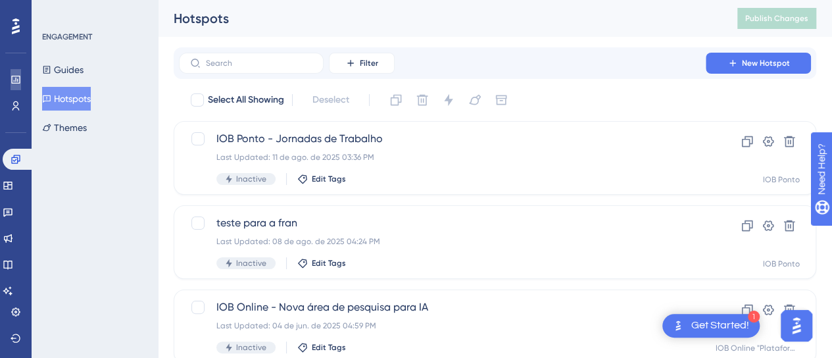
click at [21, 77] on link at bounding box center [16, 79] width 11 height 21
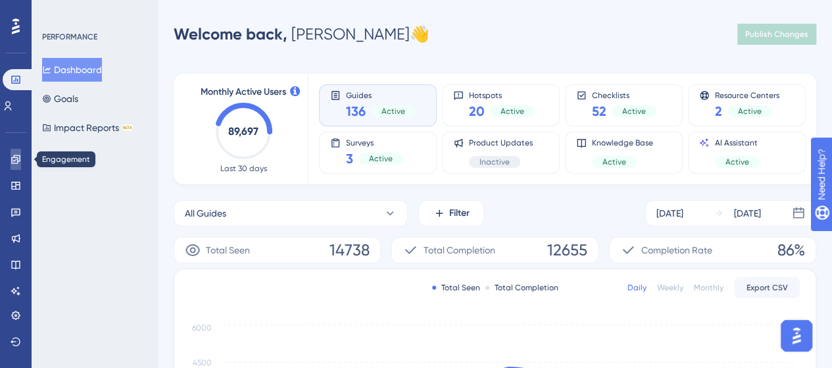
click at [14, 156] on icon at bounding box center [16, 159] width 11 height 11
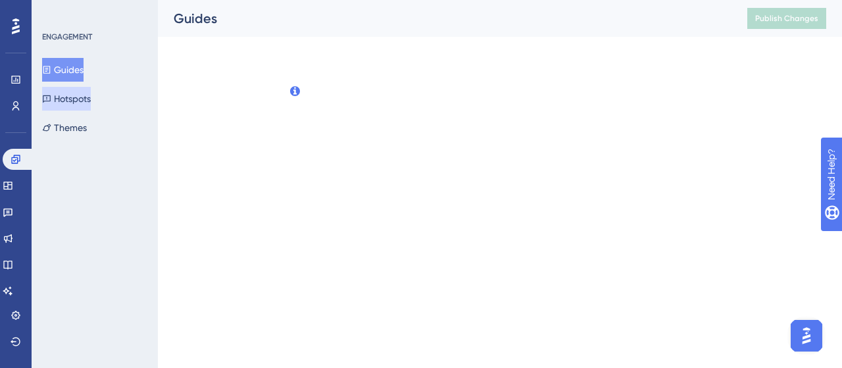
click at [80, 101] on button "Hotspots" at bounding box center [66, 99] width 49 height 24
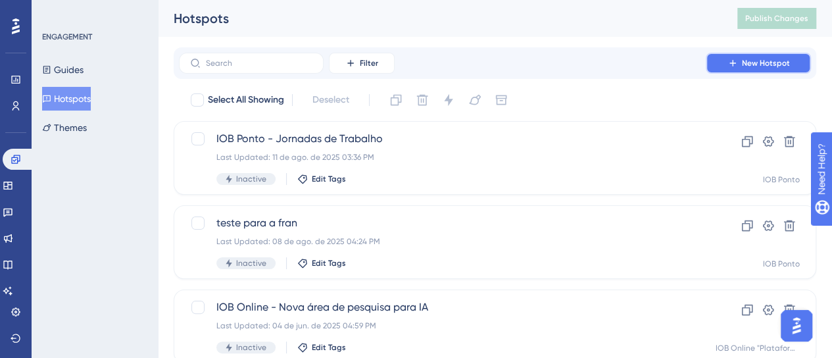
click at [786, 59] on span "New Hotspot" at bounding box center [766, 63] width 48 height 11
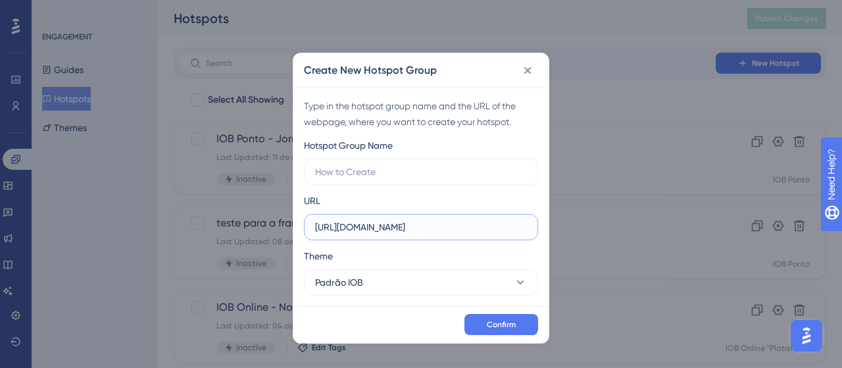
click at [354, 226] on input "https://development-gestaodfe.iob.com.br" at bounding box center [421, 227] width 212 height 14
paste input "-auditor-app.iob.com.br/"
type input "https://dev-auditor-app.iob.com.br/"
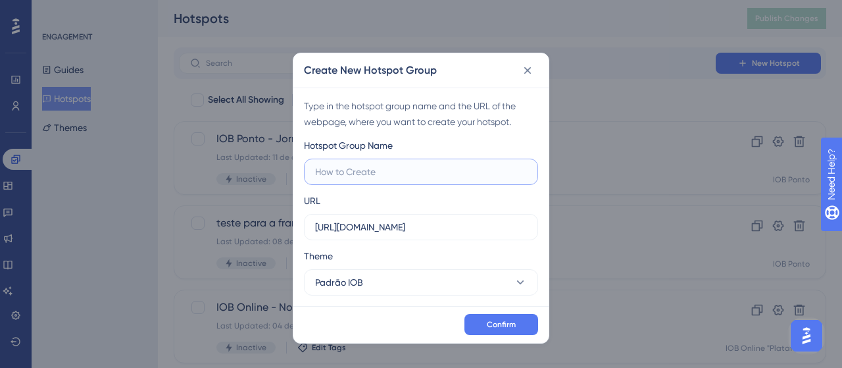
click at [361, 172] on input "text" at bounding box center [421, 172] width 212 height 14
type input "teste auditor"
click at [506, 327] on span "Confirm" at bounding box center [501, 324] width 29 height 11
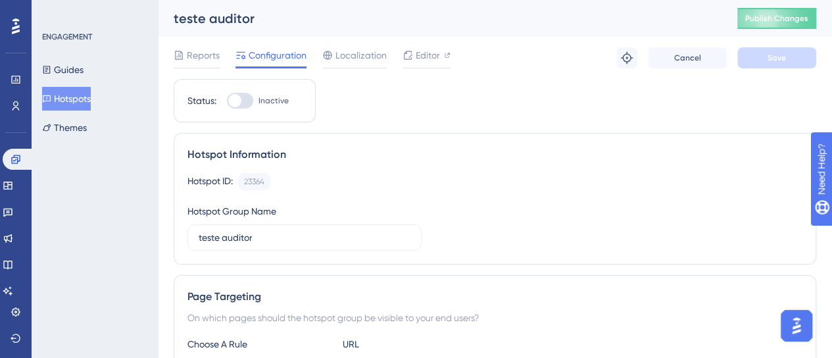
click at [242, 97] on div at bounding box center [240, 101] width 26 height 16
click at [227, 101] on input "Inactive" at bounding box center [226, 101] width 1 height 1
checkbox input "true"
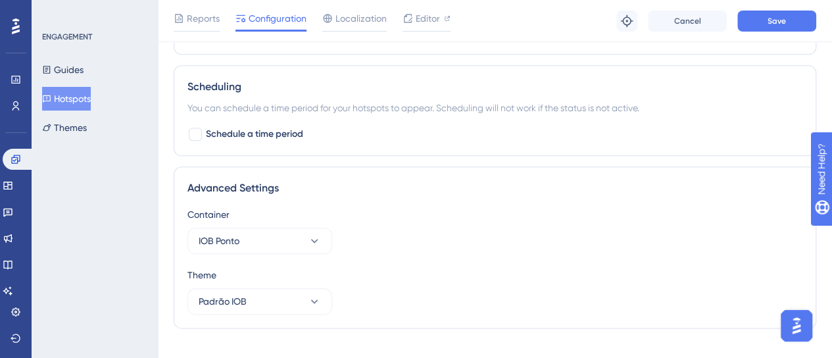
scroll to position [649, 0]
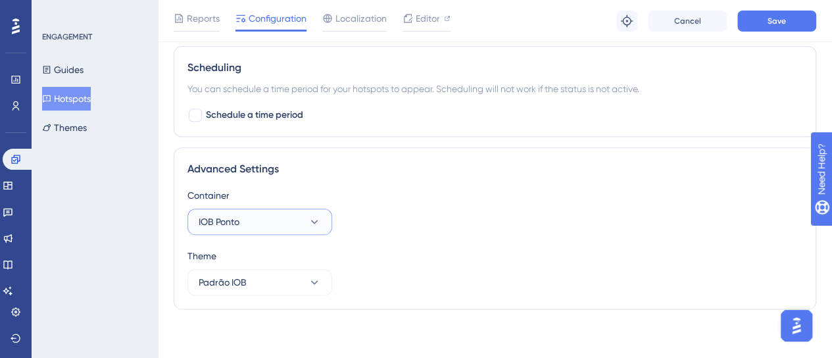
click at [281, 211] on button "IOB Ponto" at bounding box center [260, 222] width 145 height 26
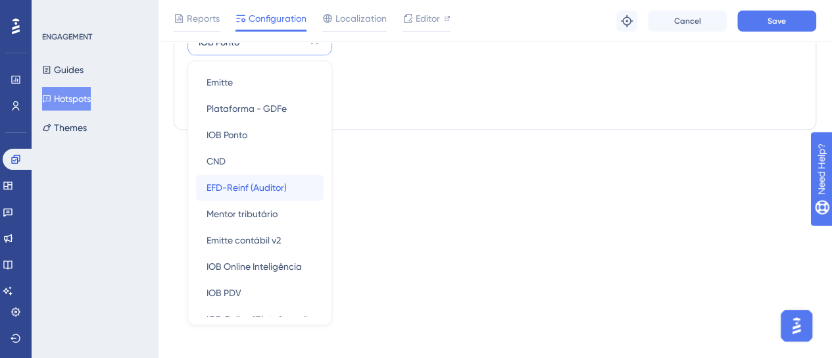
click at [280, 186] on span "EFD-Reinf (Auditor)" at bounding box center [247, 188] width 80 height 16
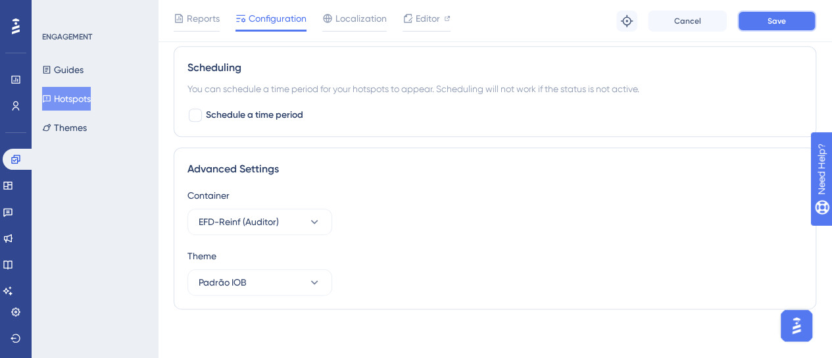
click at [763, 19] on button "Save" at bounding box center [777, 21] width 79 height 21
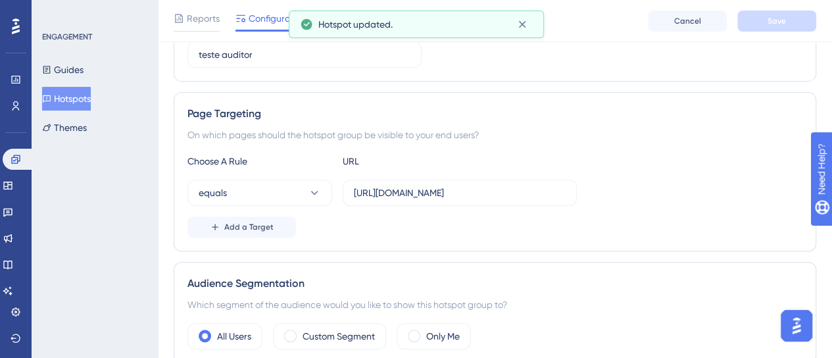
scroll to position [0, 0]
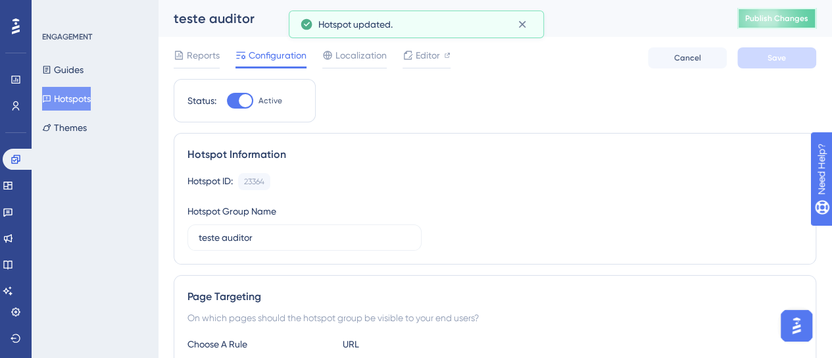
click at [774, 16] on span "Publish Changes" at bounding box center [777, 18] width 63 height 11
